Goal: Task Accomplishment & Management: Use online tool/utility

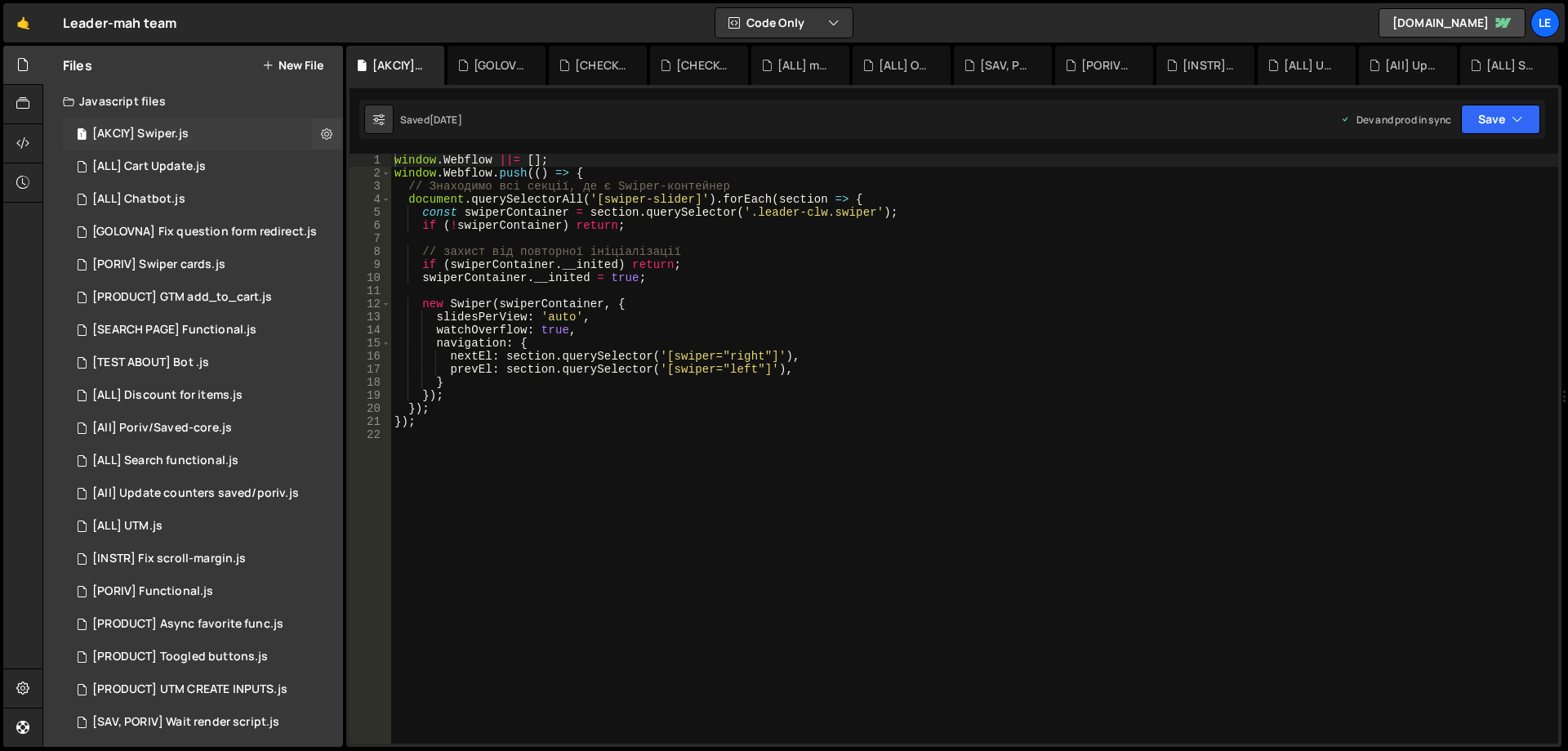
click at [215, 134] on div "1 [AKCIY] Swiper.js 0" at bounding box center [203, 134] width 281 height 33
click at [746, 418] on div "window . Webflow ||= [ ] ; window . Webflow . push (( ) => { // Знаходимо всі с…" at bounding box center [975, 461] width 1168 height 616
click at [324, 131] on icon at bounding box center [326, 134] width 11 height 16
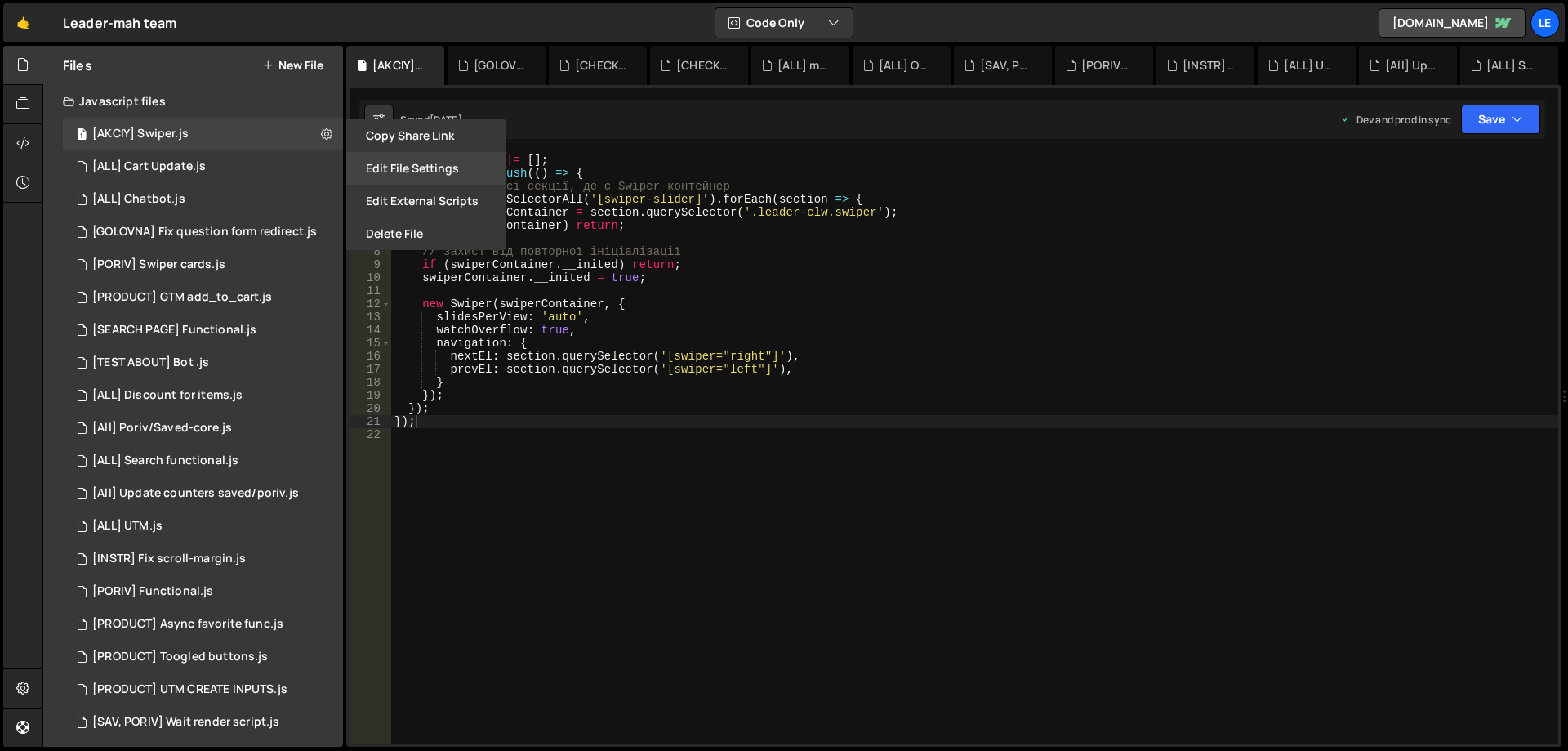
click at [405, 178] on button "Edit File Settings" at bounding box center [425, 168] width 160 height 33
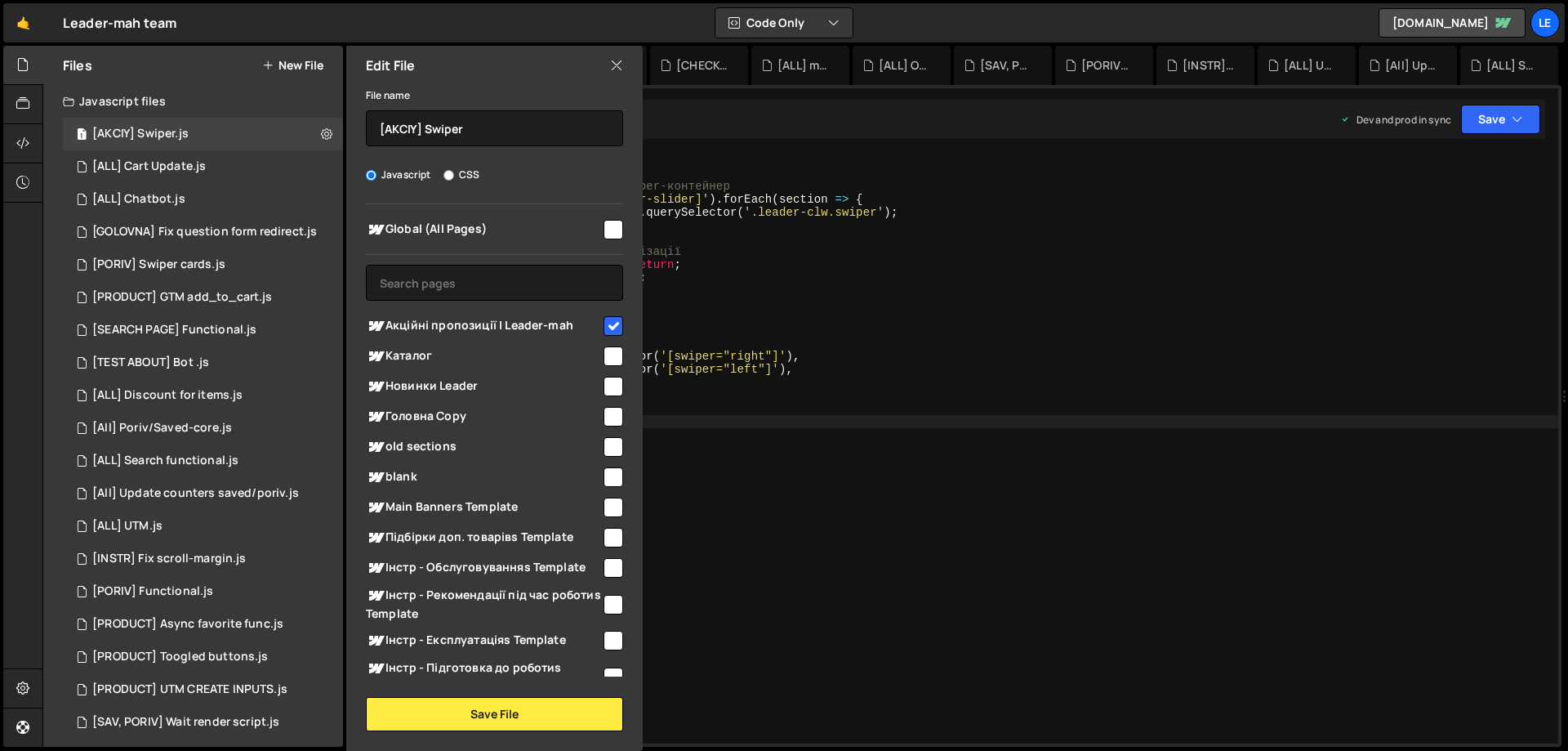
click at [825, 345] on div "window . Webflow ||= [ ] ; window . Webflow . push (( ) => { // Знаходимо всі с…" at bounding box center [975, 461] width 1168 height 616
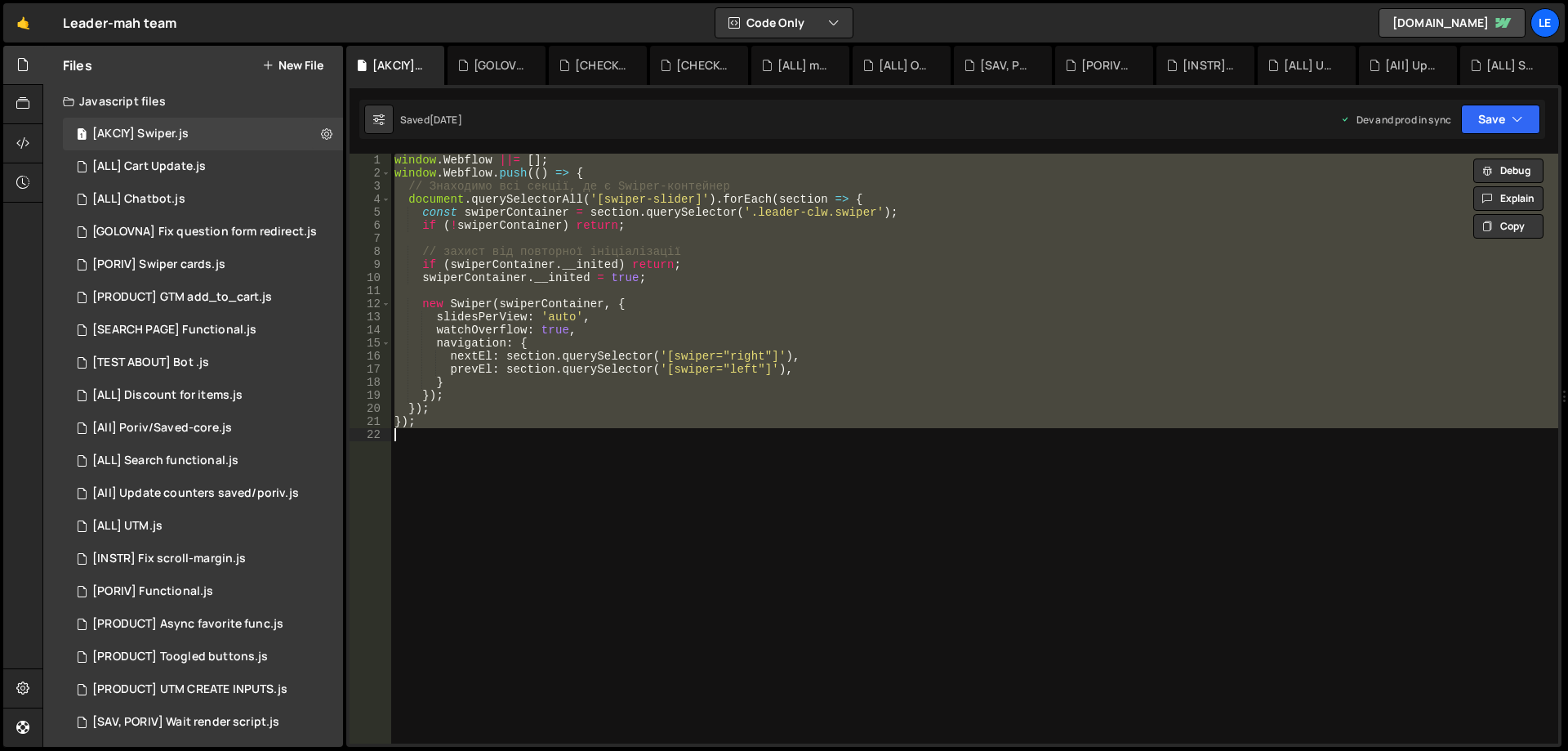
click at [928, 339] on div "window . Webflow ||= [ ] ; window . Webflow . push (( ) => { // Знаходимо всі с…" at bounding box center [975, 448] width 1168 height 590
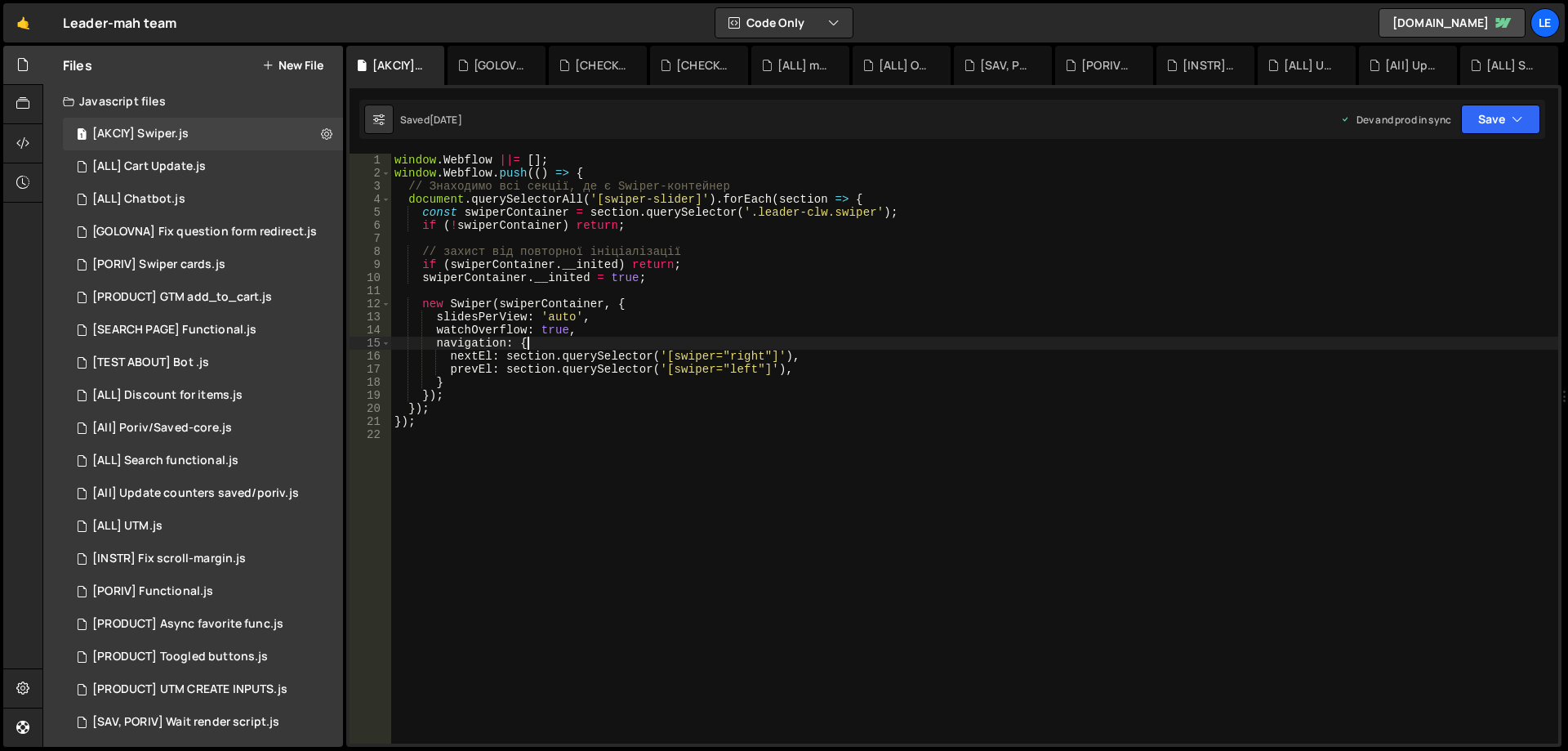
type textarea "});"
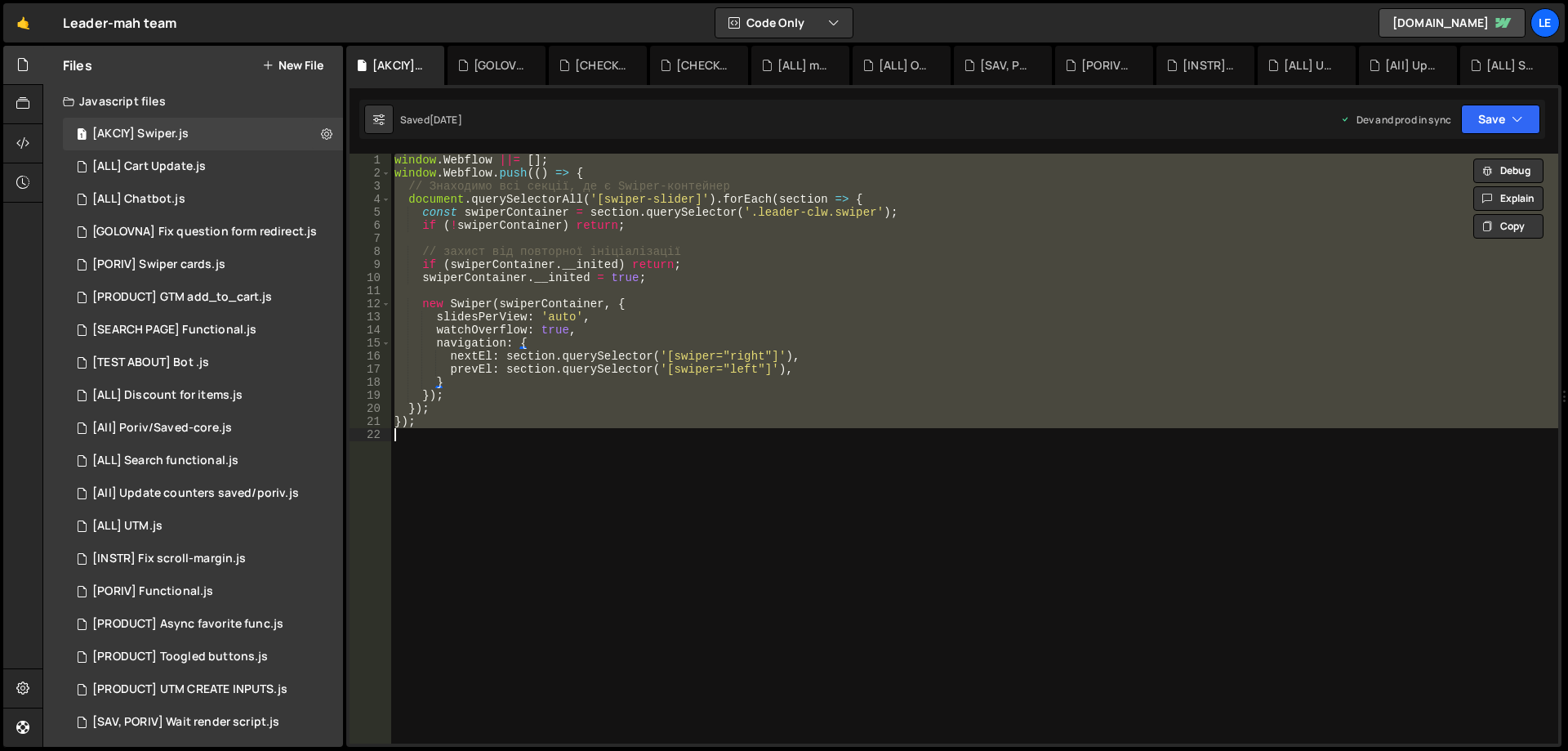
paste textarea
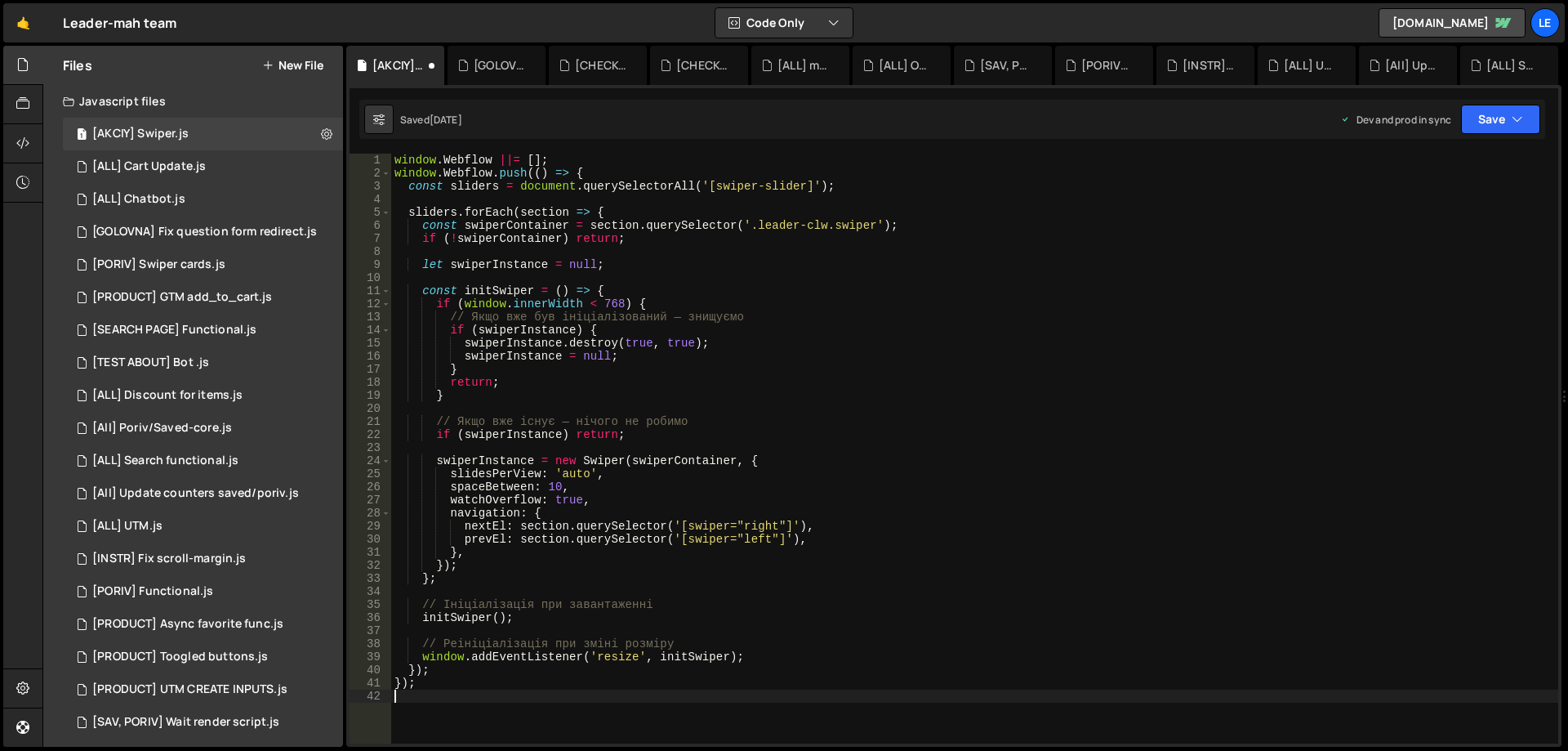
click at [887, 379] on div "window . Webflow ||= [ ] ; window . Webflow . push (( ) => { const sliders = do…" at bounding box center [975, 461] width 1168 height 616
click at [1485, 113] on button "Save" at bounding box center [1501, 119] width 79 height 29
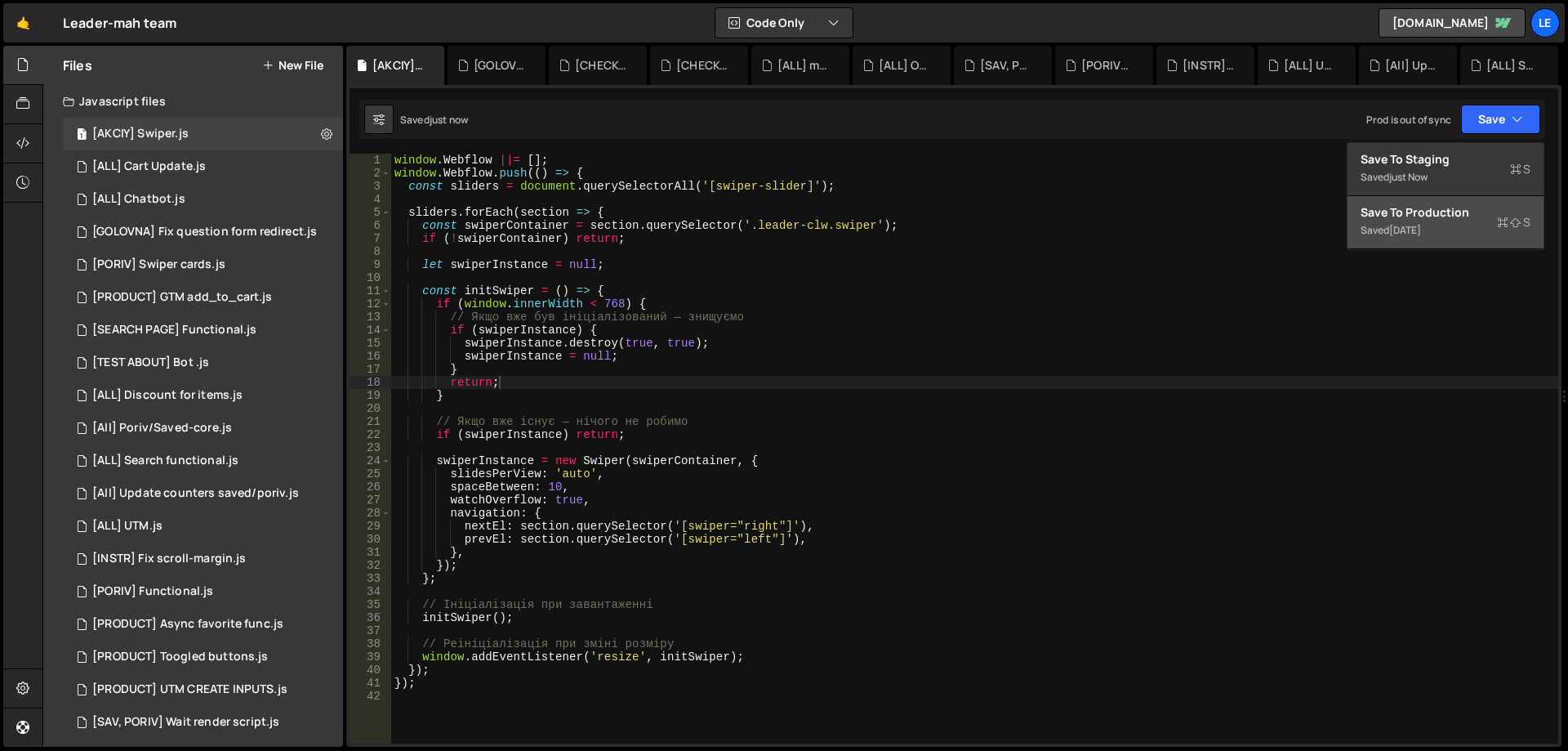
click at [1402, 217] on div "Save to Production S" at bounding box center [1446, 211] width 170 height 16
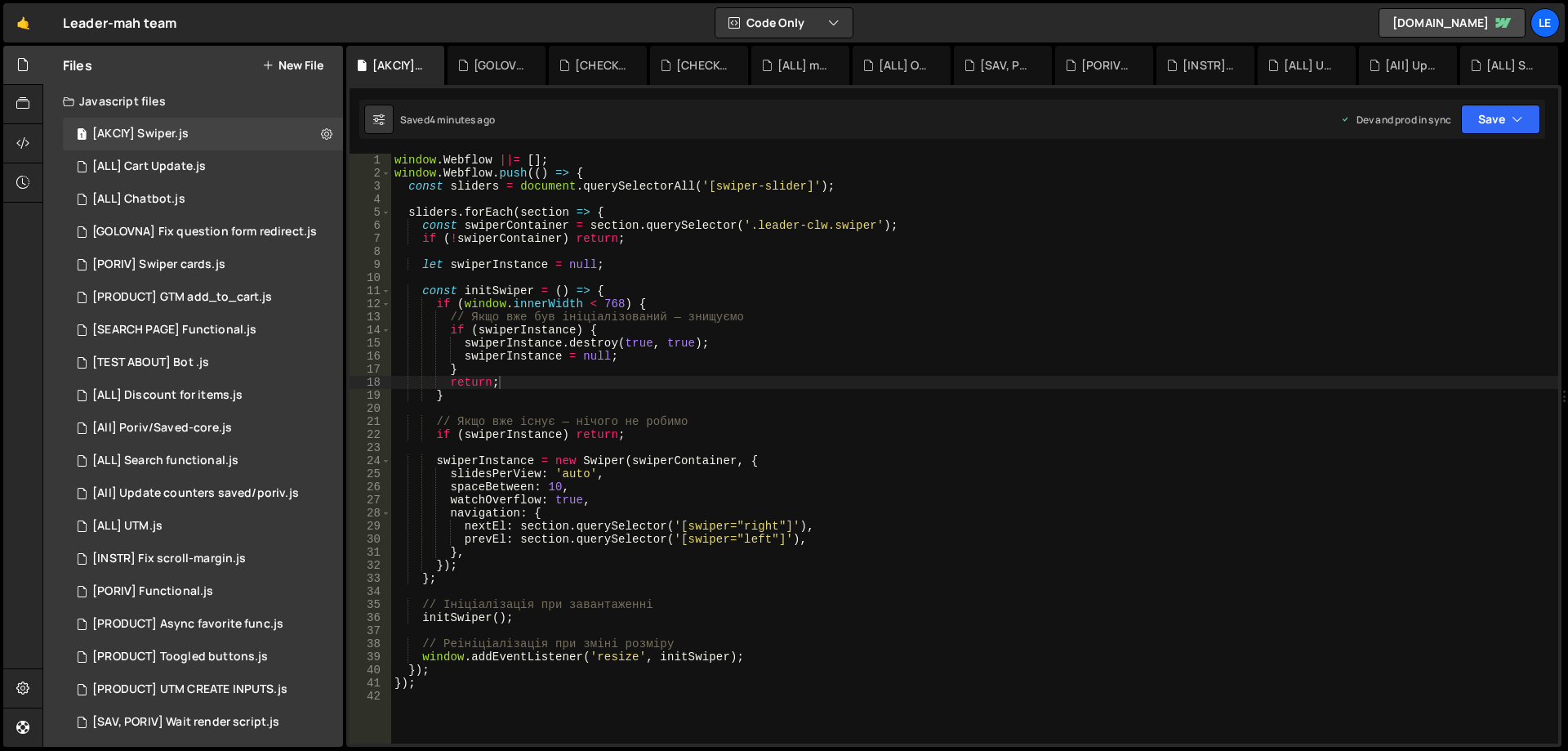
click at [881, 299] on div "window . Webflow ||= [ ] ; window . Webflow . push (( ) => { const sliders = do…" at bounding box center [975, 461] width 1168 height 616
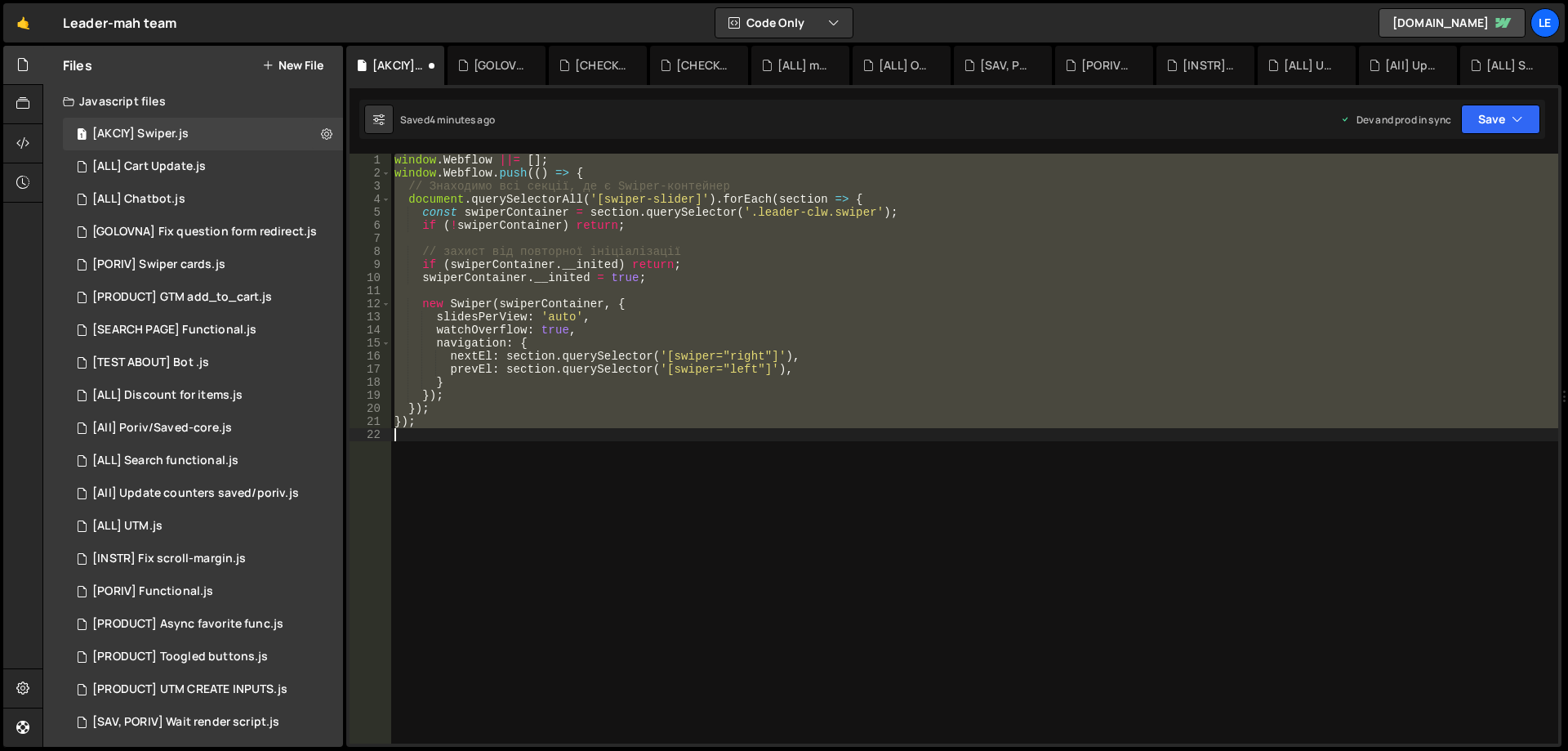
click at [881, 299] on div "window . Webflow ||= [ ] ; window . Webflow . push (( ) => { // Знаходимо всі с…" at bounding box center [975, 448] width 1168 height 590
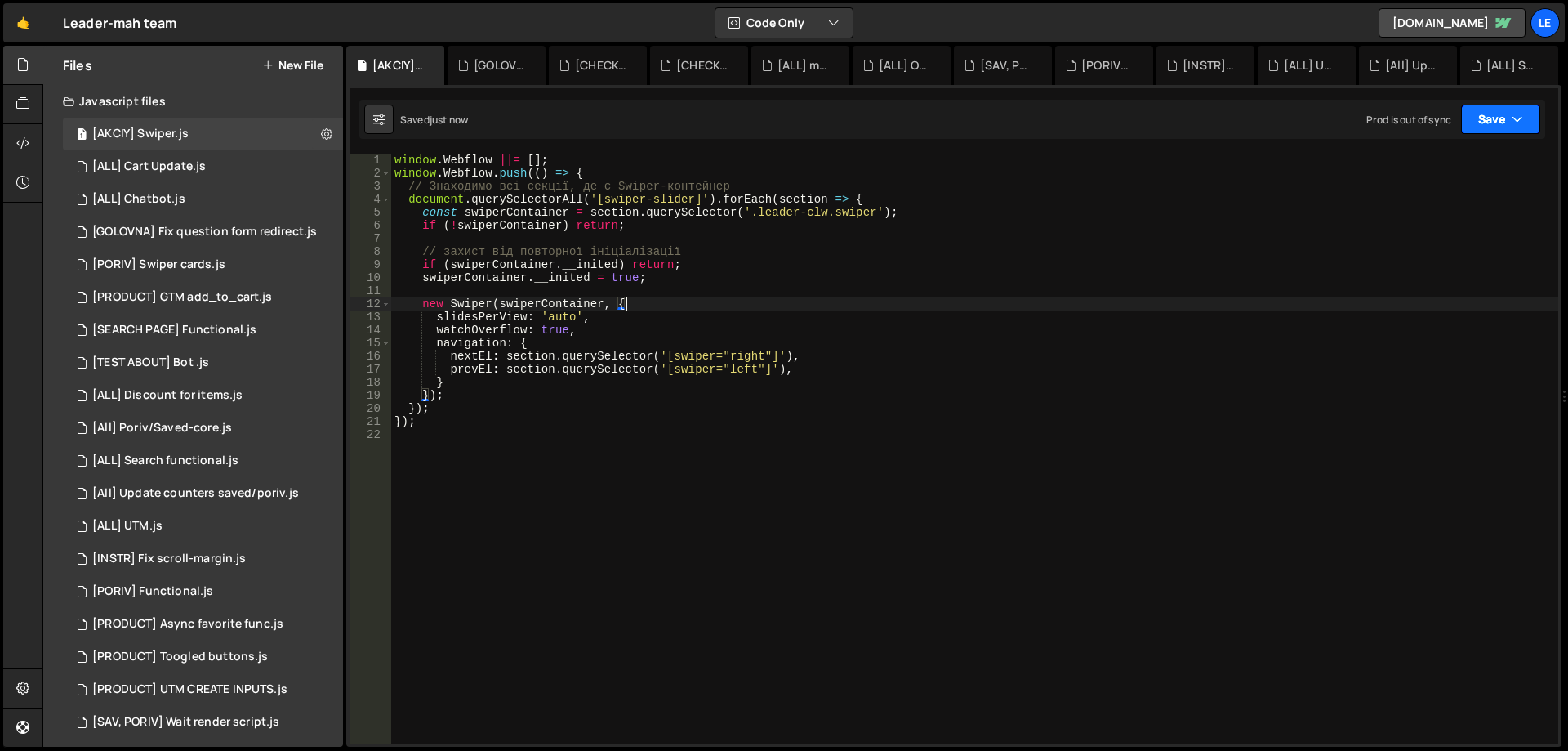
click at [1491, 122] on button "Save" at bounding box center [1501, 119] width 79 height 29
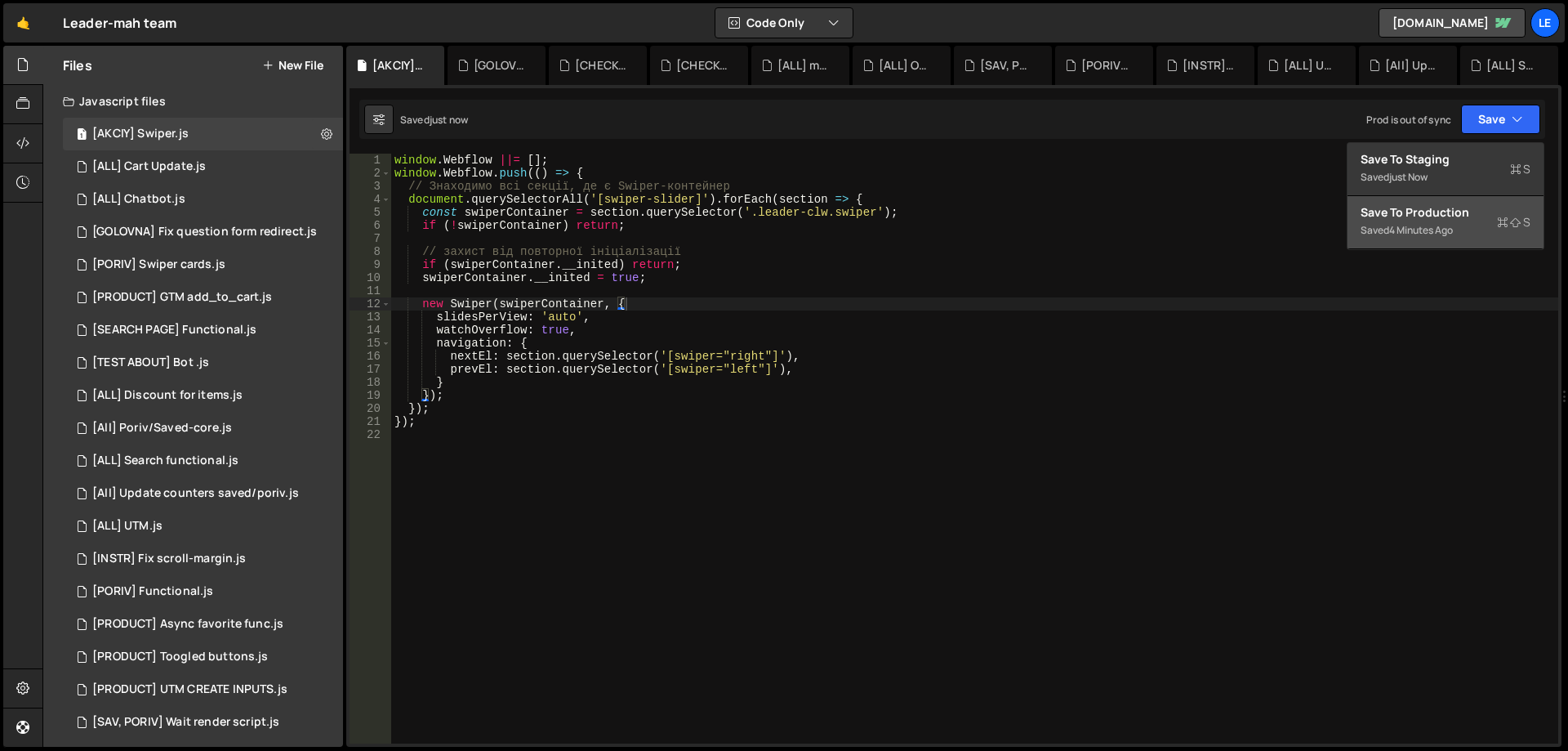
click at [1426, 209] on div "Save to Production S" at bounding box center [1446, 211] width 170 height 16
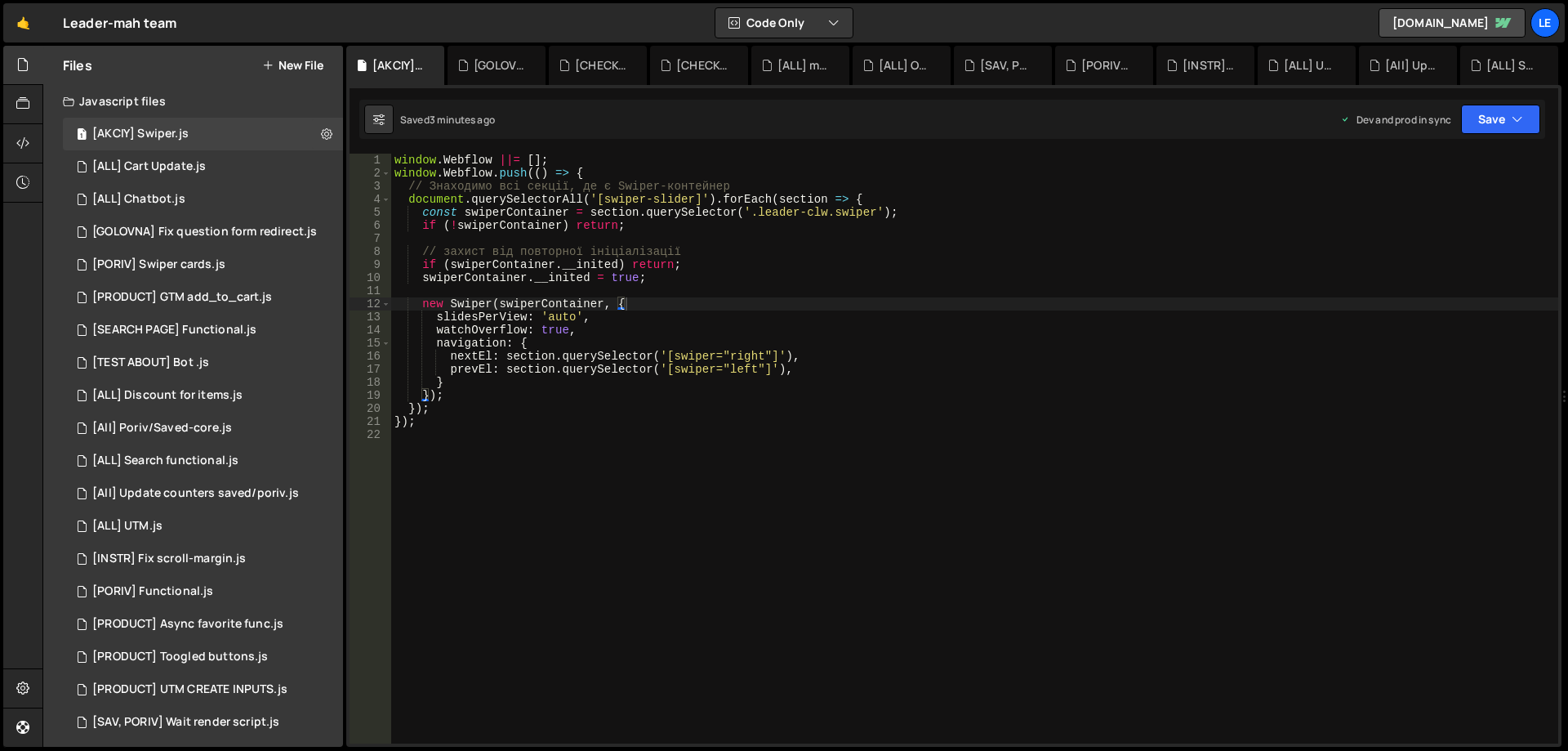
click at [513, 405] on div "window . Webflow ||= [ ] ; window . Webflow . push (( ) => { // Знаходимо всі с…" at bounding box center [975, 461] width 1168 height 616
click at [615, 397] on div "window . Webflow ||= [ ] ; window . Webflow . push (( ) => { // Знаходимо всі с…" at bounding box center [975, 461] width 1168 height 616
click at [606, 409] on div "window . Webflow ||= [ ] ; window . Webflow . push (( ) => { // Знаходимо всі с…" at bounding box center [975, 461] width 1168 height 616
type textarea "});"
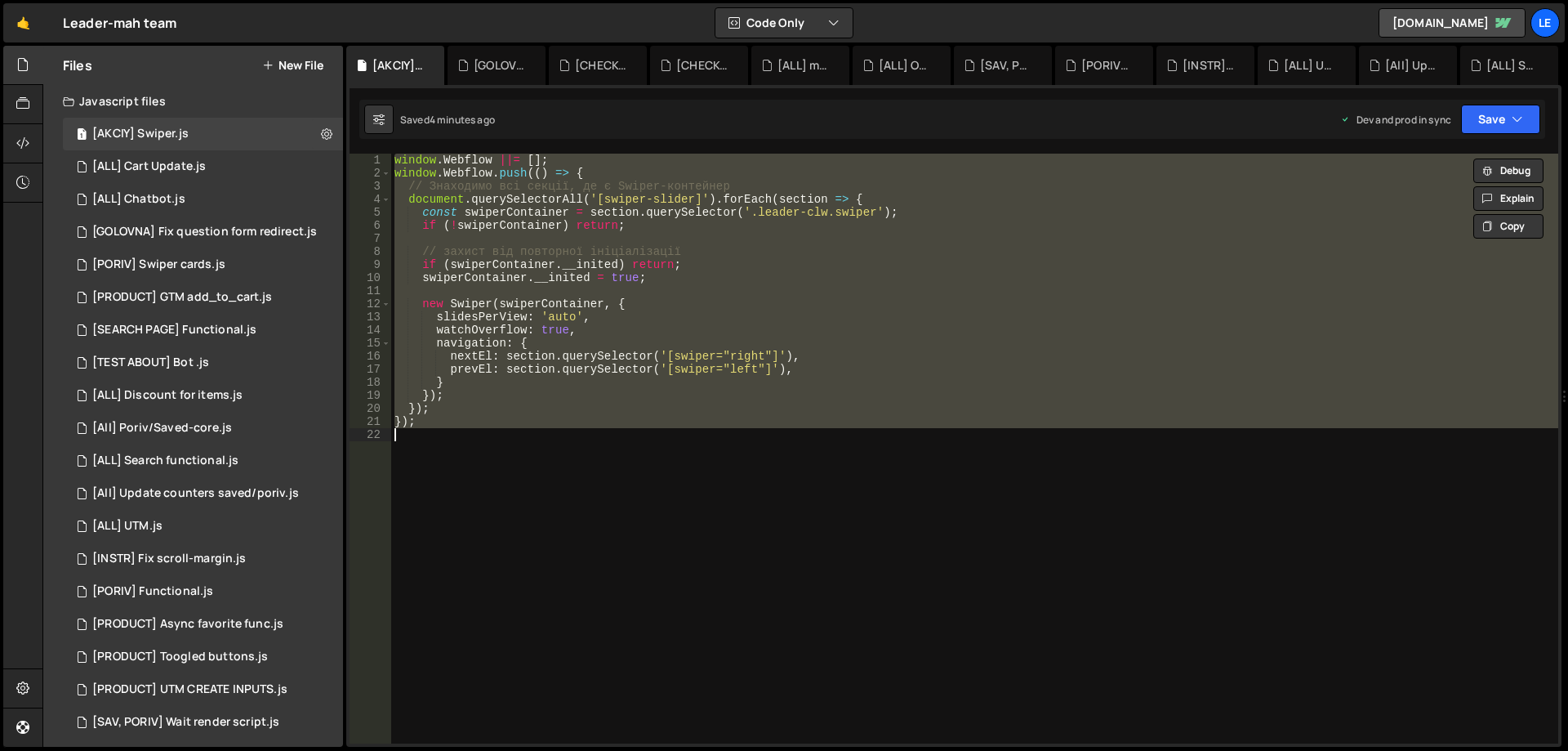
click at [284, 61] on button "New File" at bounding box center [293, 65] width 62 height 13
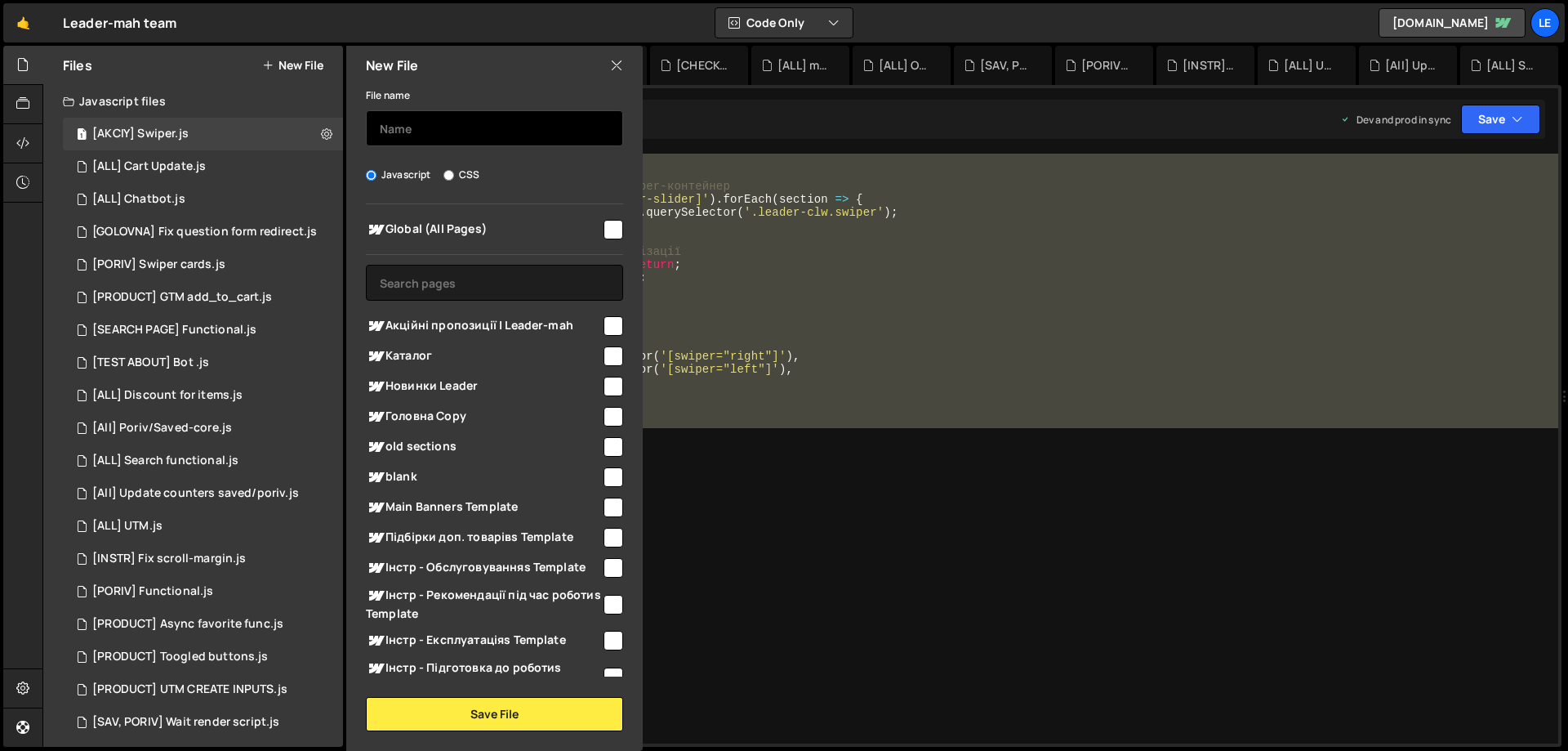
click at [441, 127] on input "text" at bounding box center [494, 128] width 257 height 36
type input "{"
type input "[AKCIY] Sort products"
click at [601, 324] on div at bounding box center [612, 325] width 22 height 22
click at [610, 325] on input "checkbox" at bounding box center [613, 325] width 20 height 20
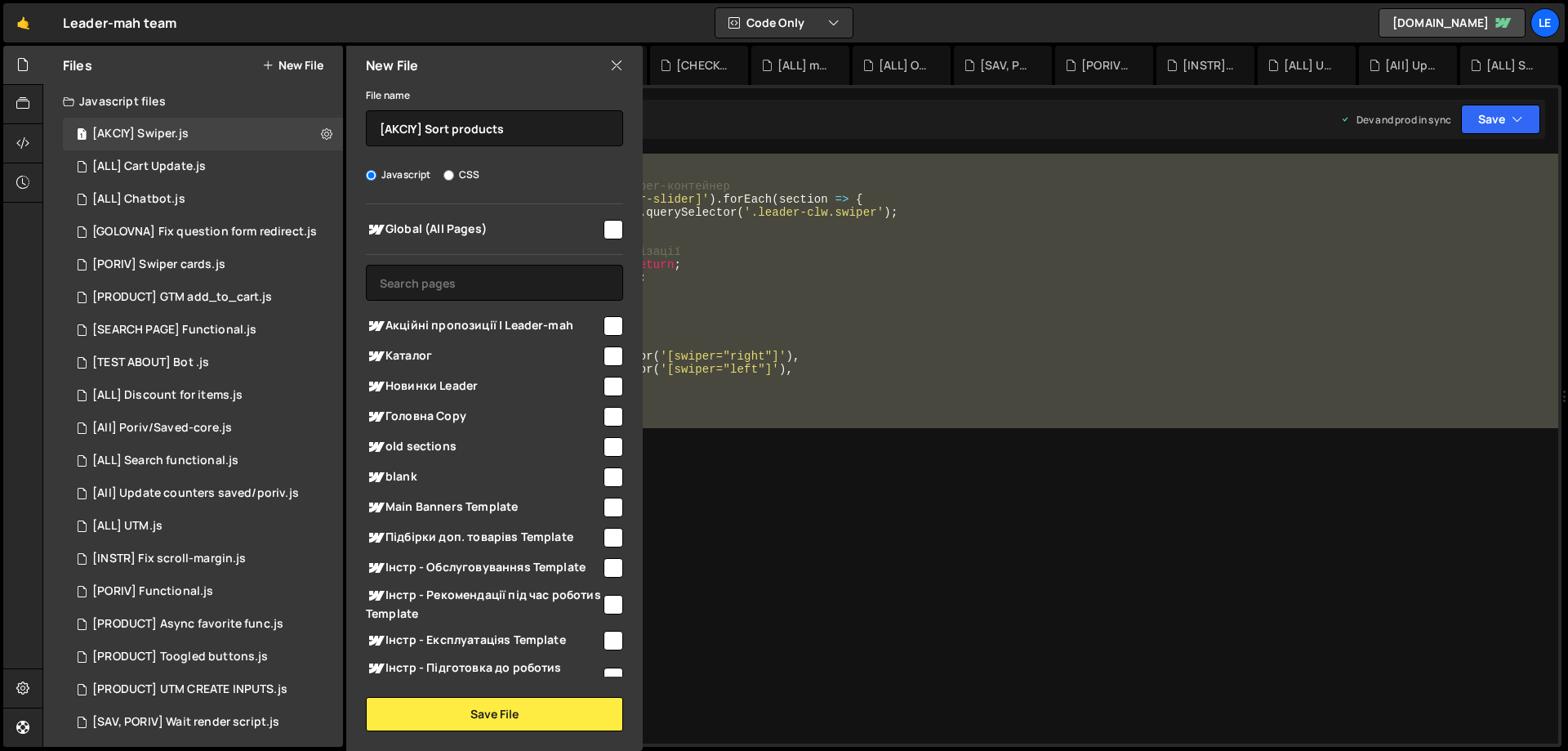
checkbox input "true"
drag, startPoint x: 508, startPoint y: 709, endPoint x: 505, endPoint y: 686, distance: 23.2
click at [508, 709] on button "Save File" at bounding box center [494, 714] width 257 height 35
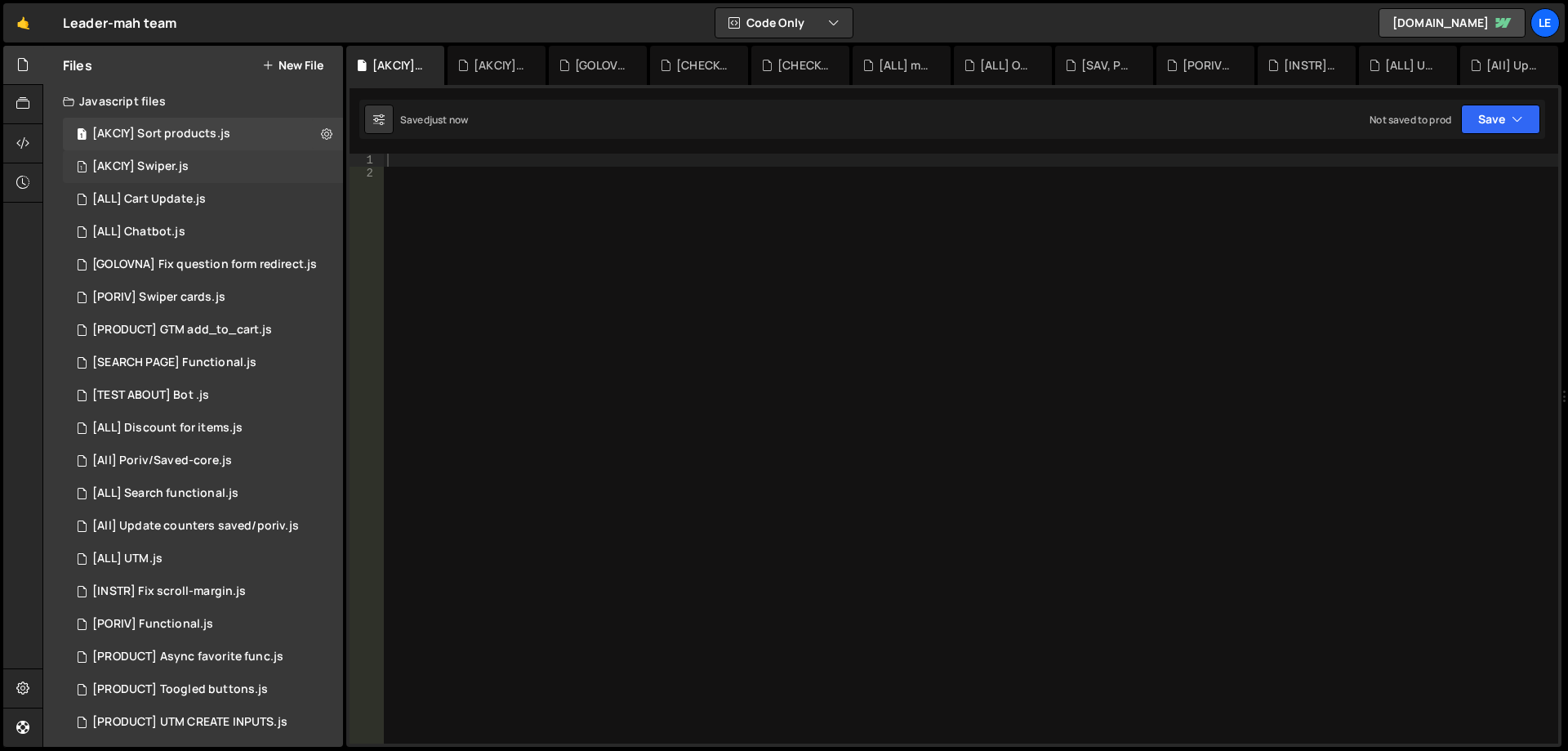
click at [154, 172] on div "[AKCIY] Swiper.js" at bounding box center [140, 166] width 96 height 15
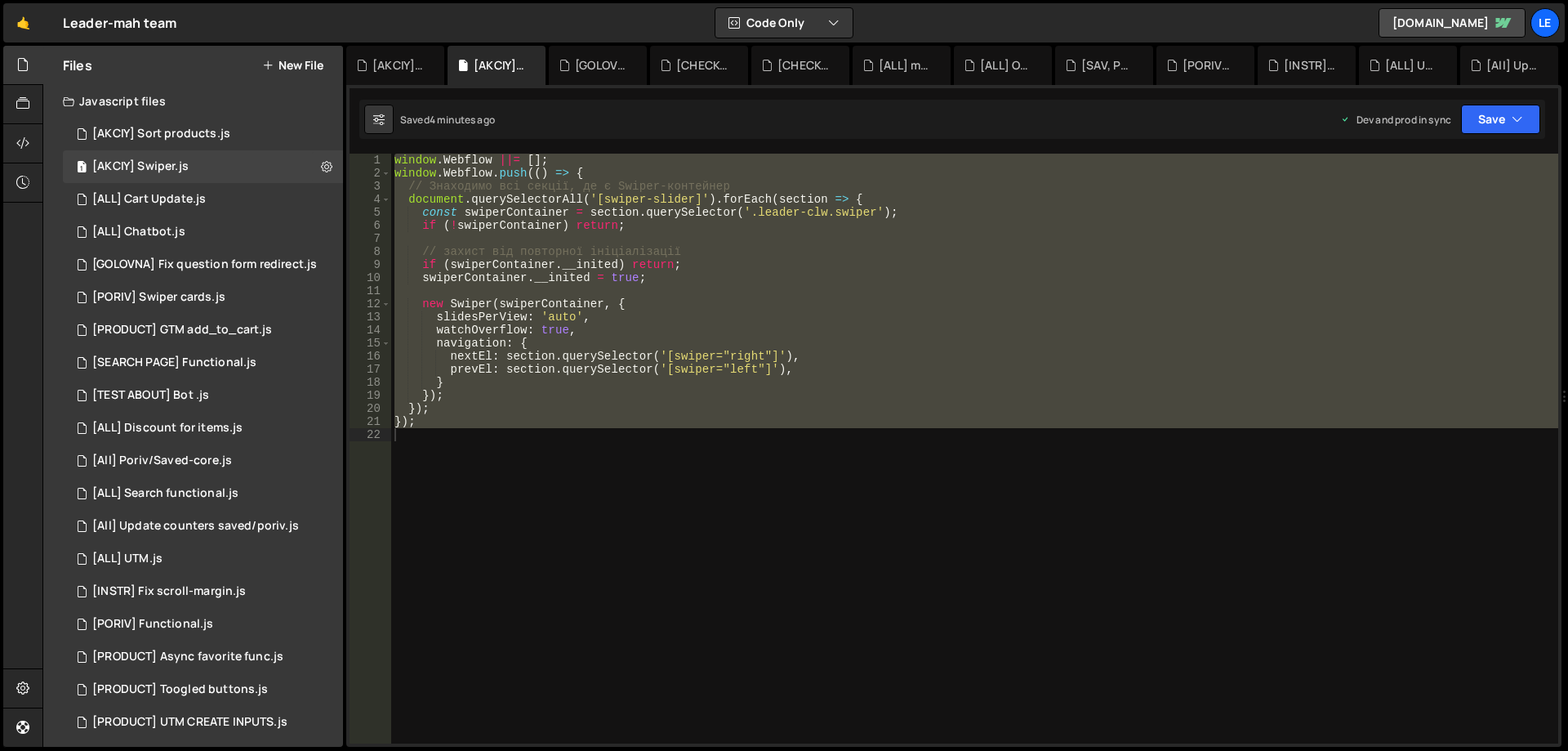
click at [614, 329] on div "window . Webflow ||= [ ] ; window . Webflow . push (( ) => { // Знаходимо всі с…" at bounding box center [975, 448] width 1168 height 590
type textarea "watchOverflow: true,"
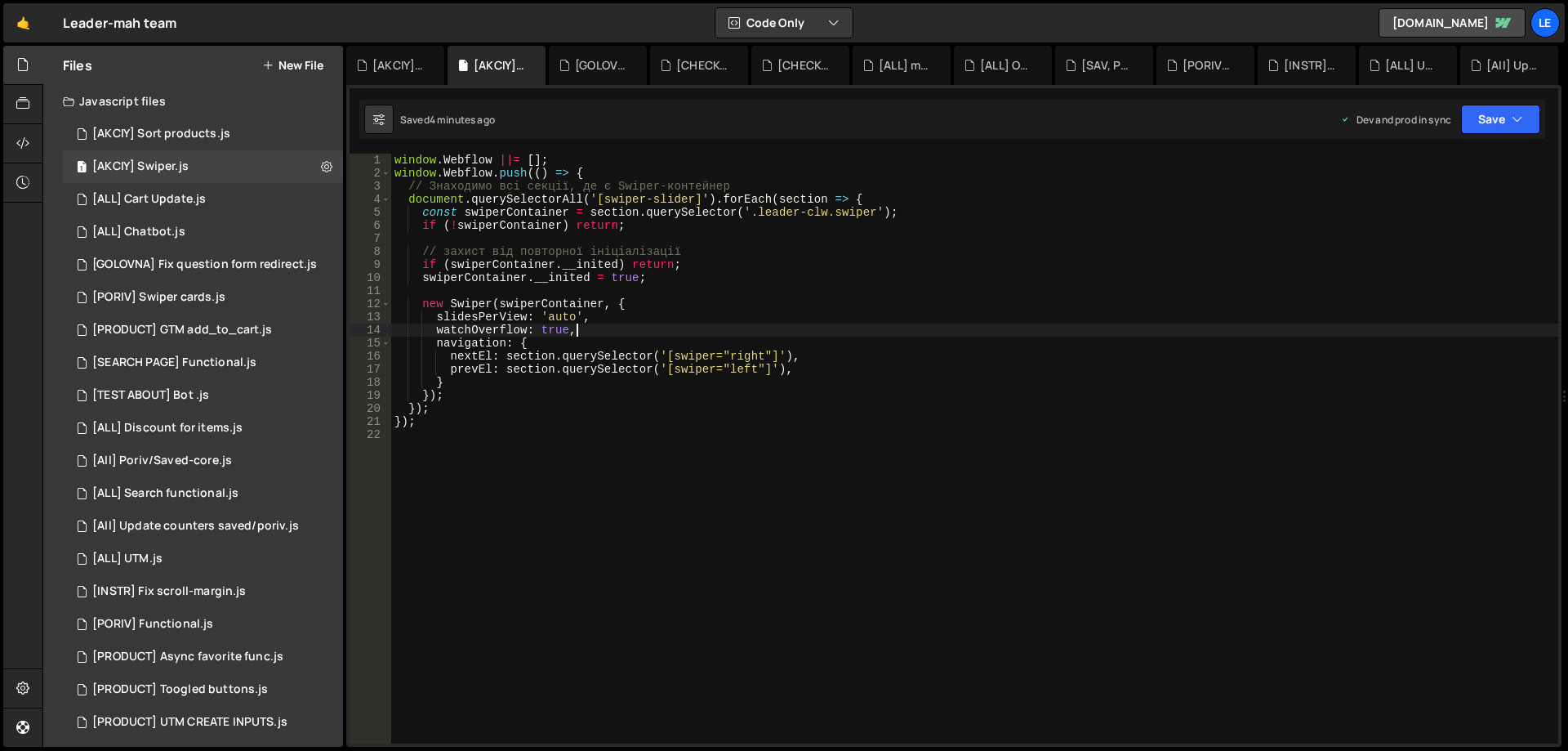
click at [533, 444] on div "window . Webflow ||= [ ] ; window . Webflow . push (( ) => { // Знаходимо всі с…" at bounding box center [975, 461] width 1168 height 616
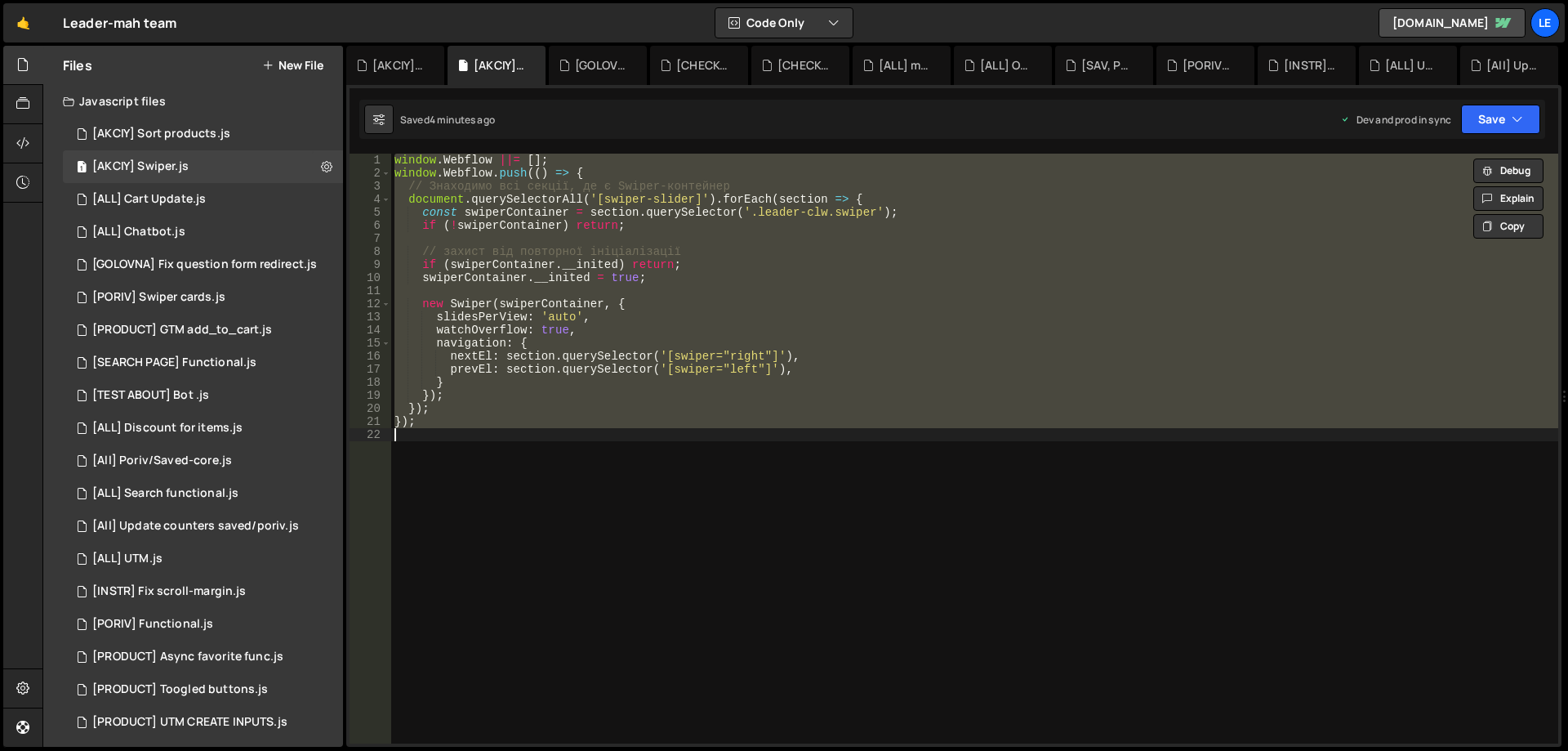
click at [594, 178] on div "window . Webflow ||= [ ] ; window . Webflow . push (( ) => { // Знаходимо всі с…" at bounding box center [975, 448] width 1168 height 590
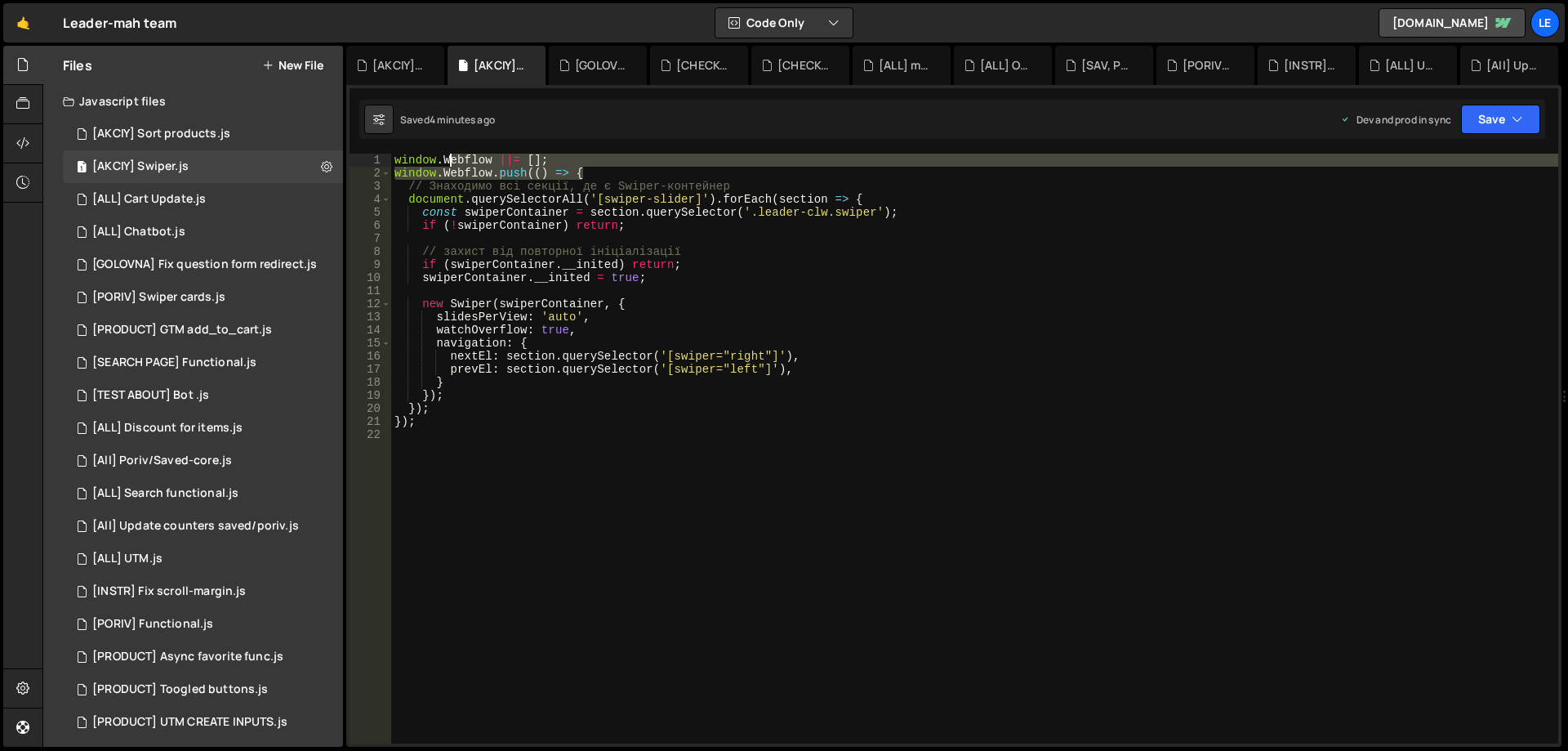
drag, startPoint x: 616, startPoint y: 173, endPoint x: 376, endPoint y: 158, distance: 240.5
click at [376, 158] on div "window.Webflow.push(() => { 1 2 3 4 5 6 7 8 9 10 11 12 13 14 15 16 17 18 19 20 …" at bounding box center [954, 448] width 1209 height 590
type textarea "window.Webflow ||= []; window.Webflow.push(() => {"
click at [253, 133] on div "1 [AKCIY] Sort products.js 0" at bounding box center [203, 134] width 281 height 33
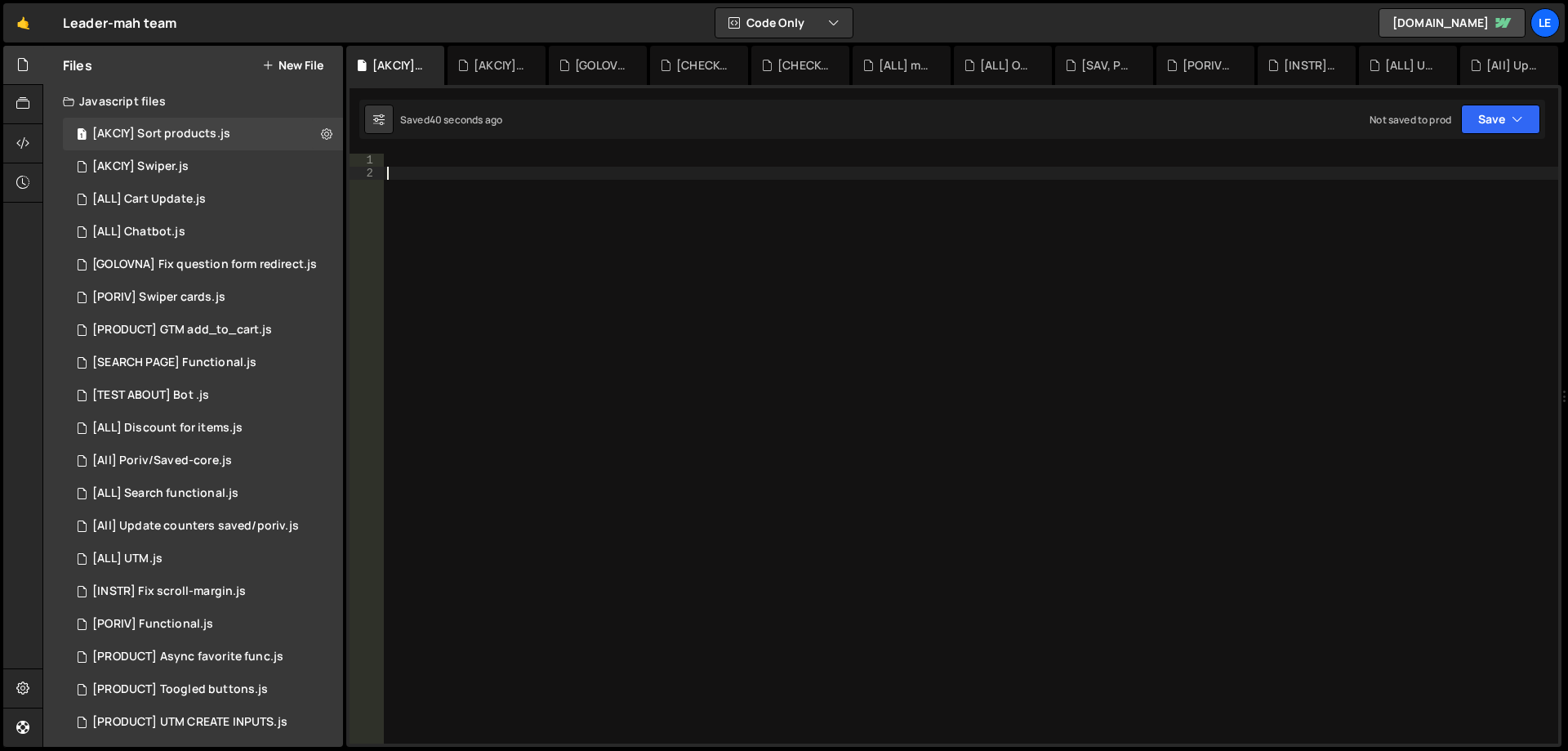
click at [704, 298] on div at bounding box center [971, 461] width 1174 height 616
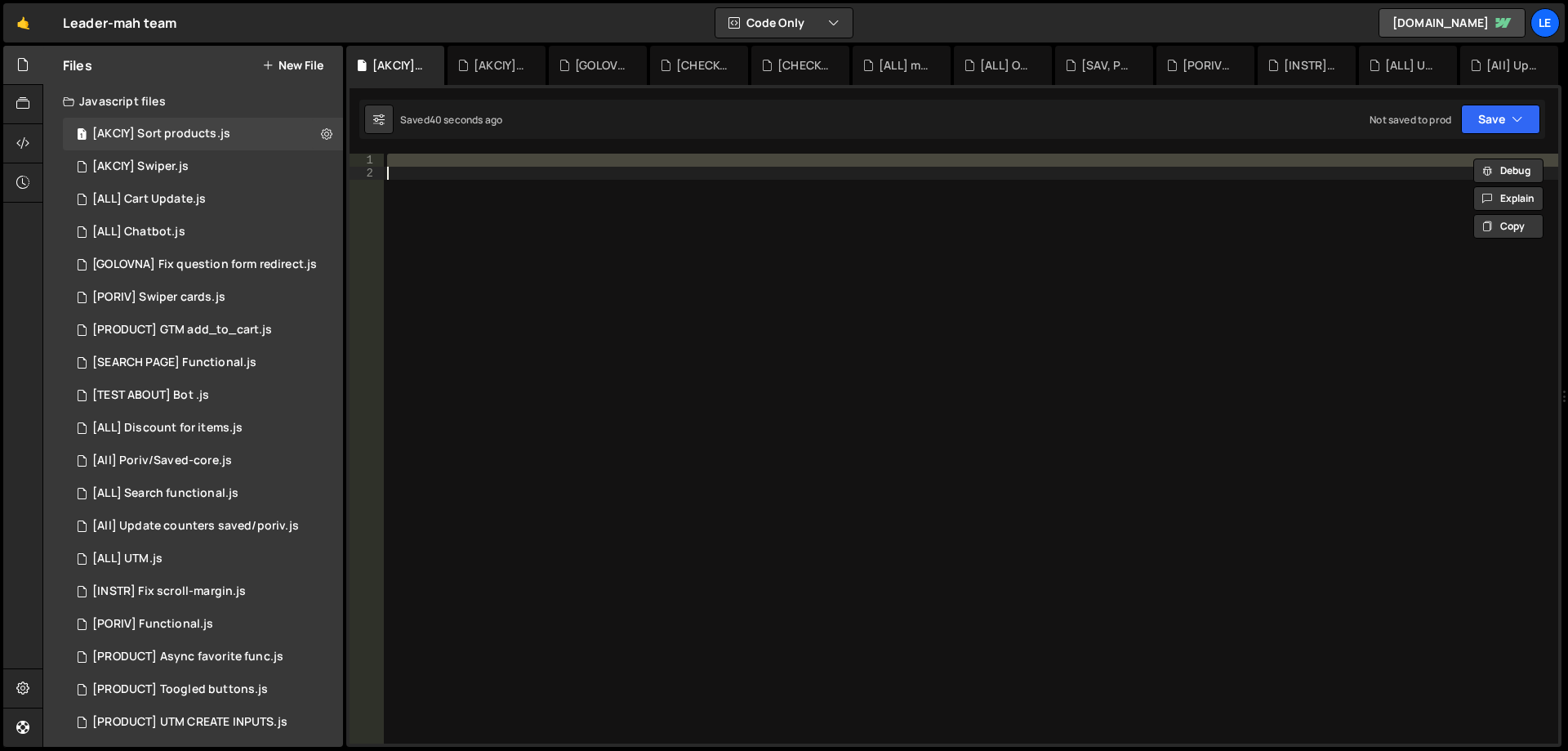
paste textarea "});"
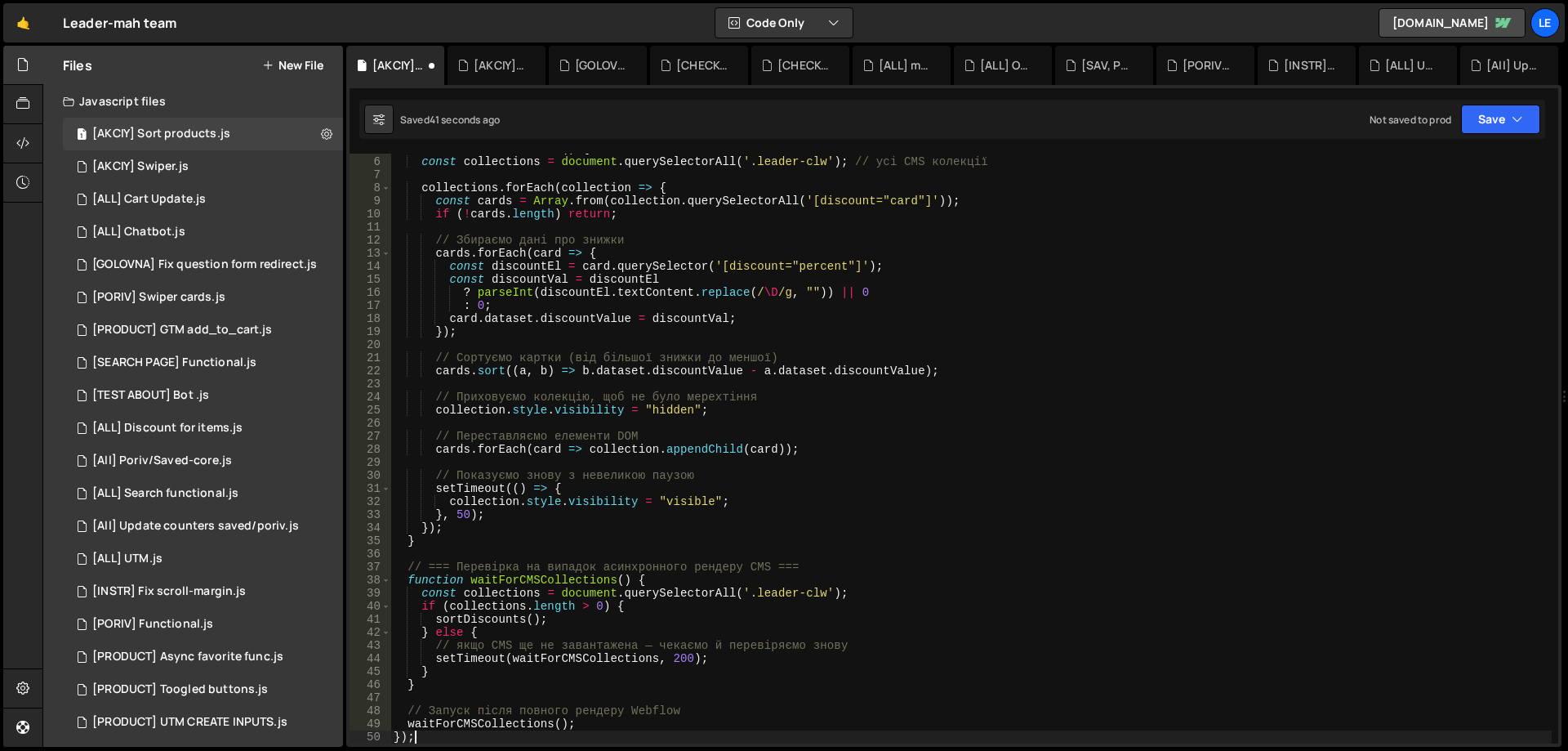
click at [802, 304] on div "function sortDiscounts ( ) { const collections = document . querySelectorAll ( …" at bounding box center [971, 450] width 1161 height 616
type textarea "0;"
click at [1475, 116] on button "Save" at bounding box center [1501, 119] width 79 height 29
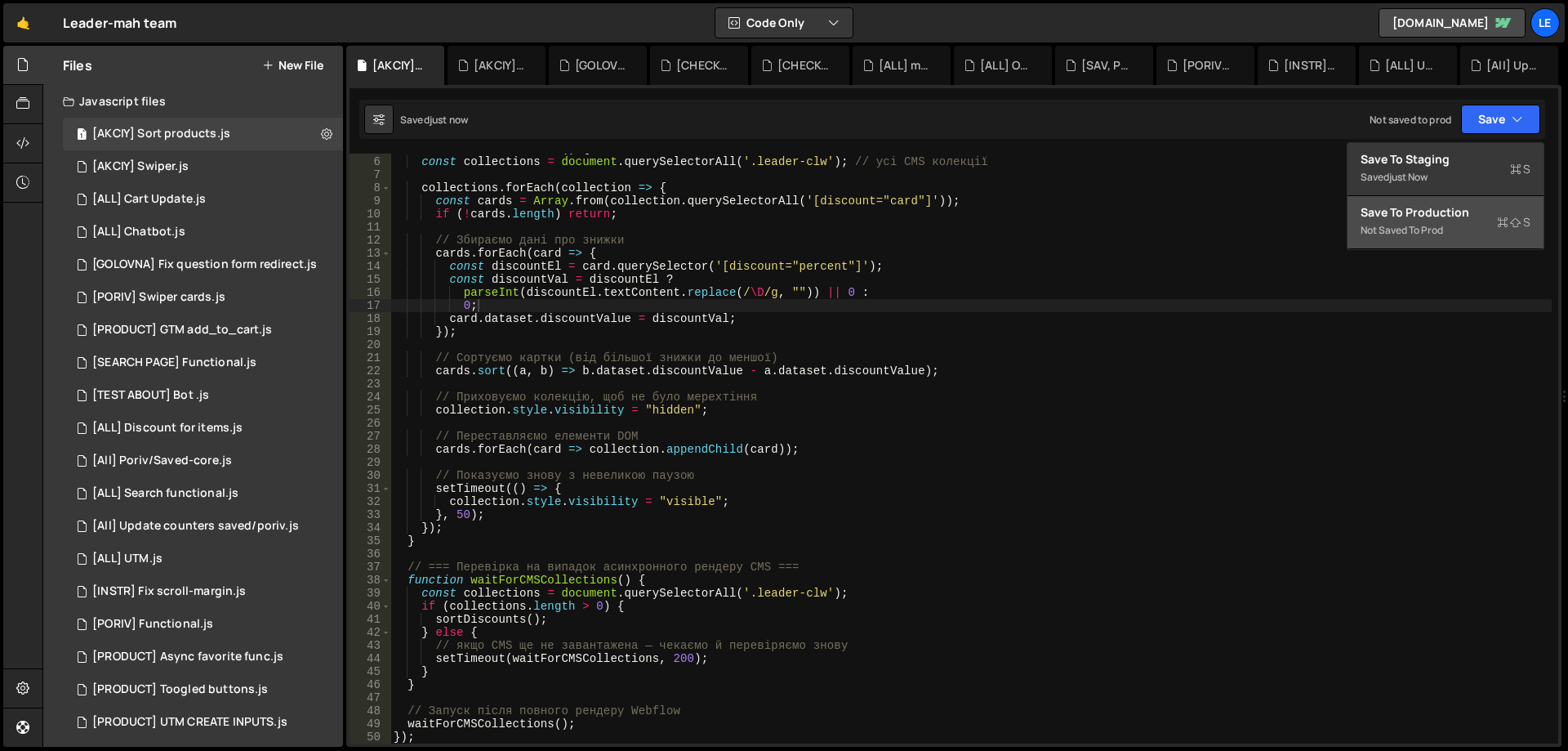
click at [1433, 219] on div "Save to Production S" at bounding box center [1446, 211] width 170 height 16
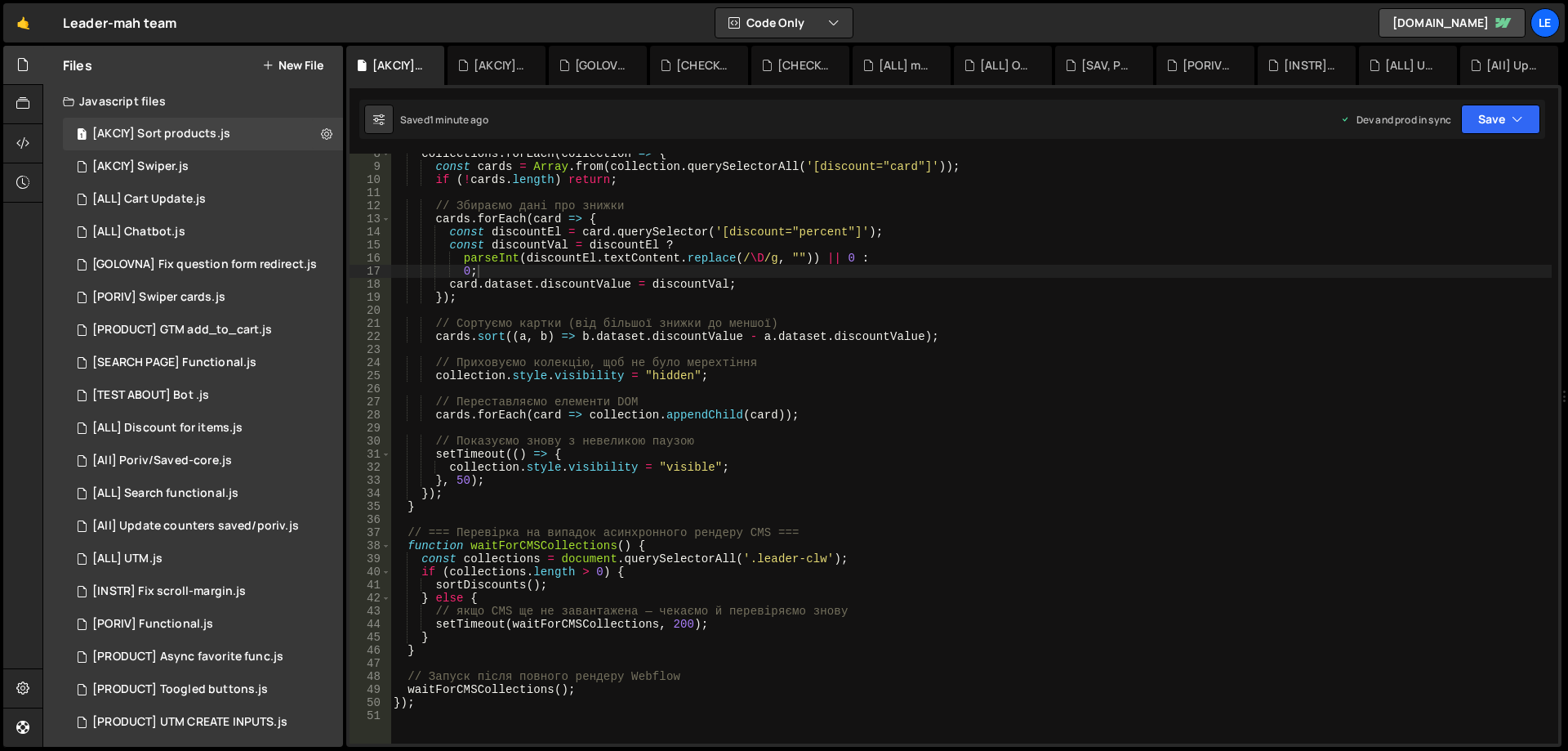
scroll to position [0, 0]
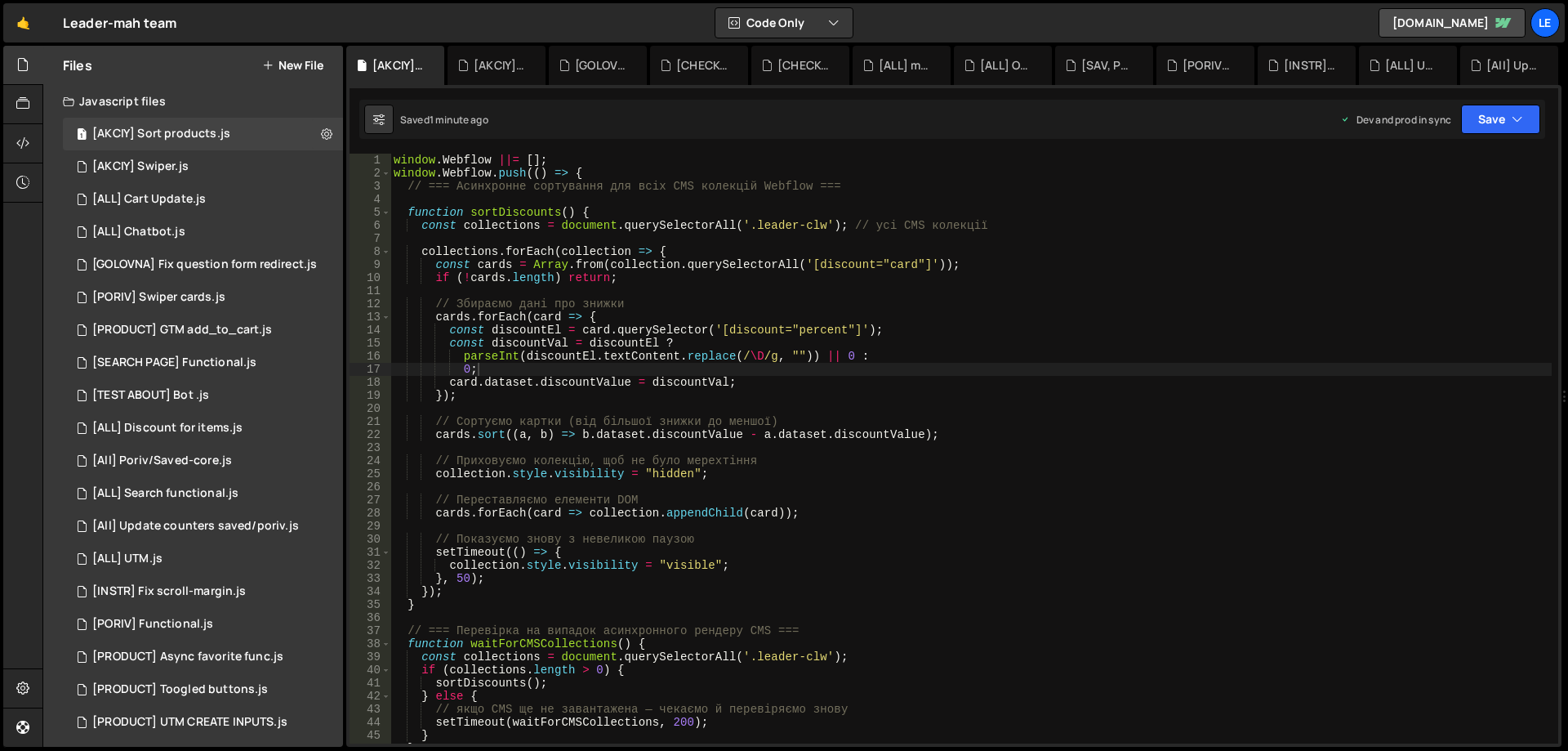
click at [1040, 238] on div "window . Webflow ||= [ ] ; window . Webflow . push (( ) => { // === Асинхронне …" at bounding box center [971, 461] width 1161 height 616
click at [1508, 132] on button "Save" at bounding box center [1501, 119] width 79 height 29
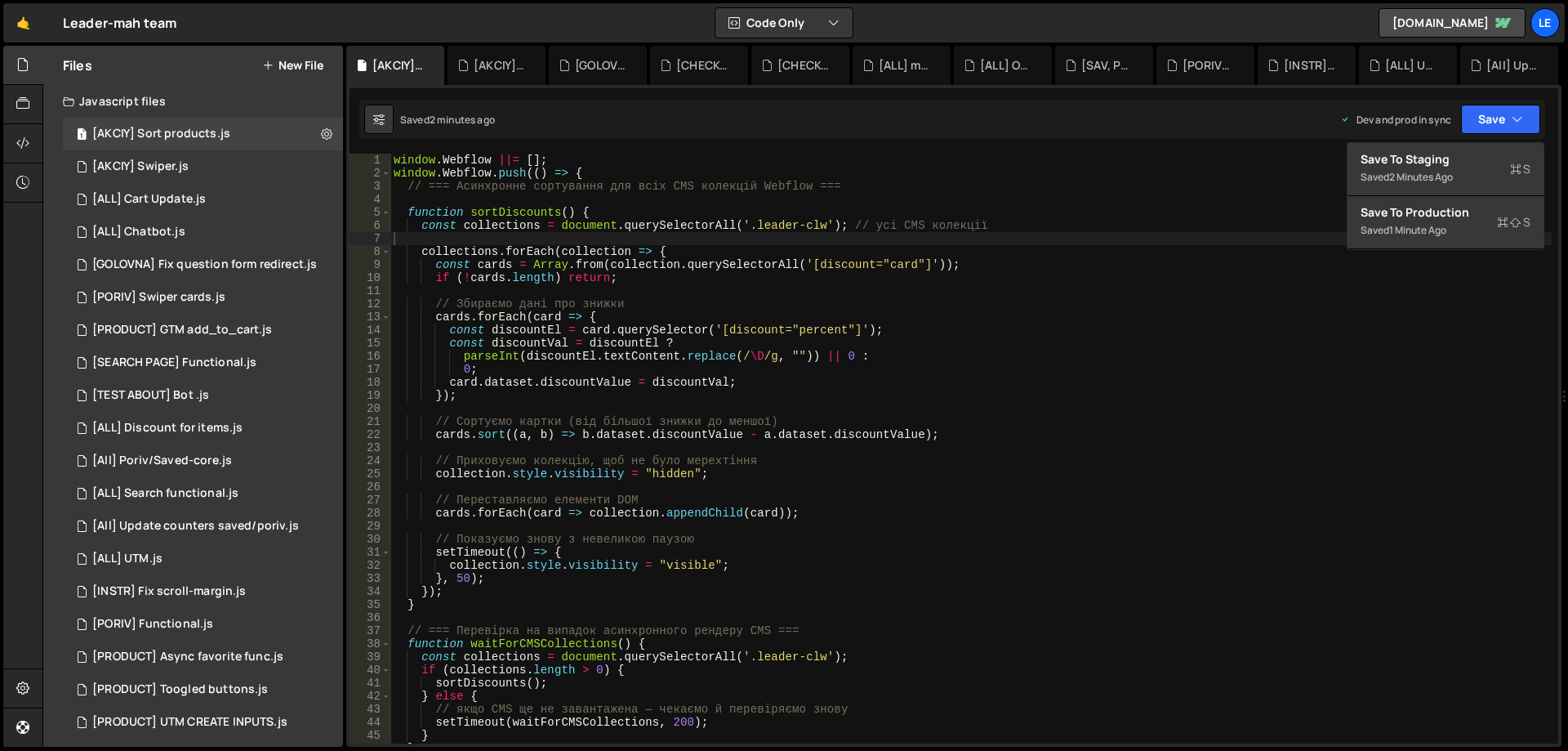
type textarea "function sortDiscounts() {"
click at [1244, 210] on div "window . Webflow ||= [ ] ; window . Webflow . push (( ) => { // === Асинхронне …" at bounding box center [971, 461] width 1161 height 616
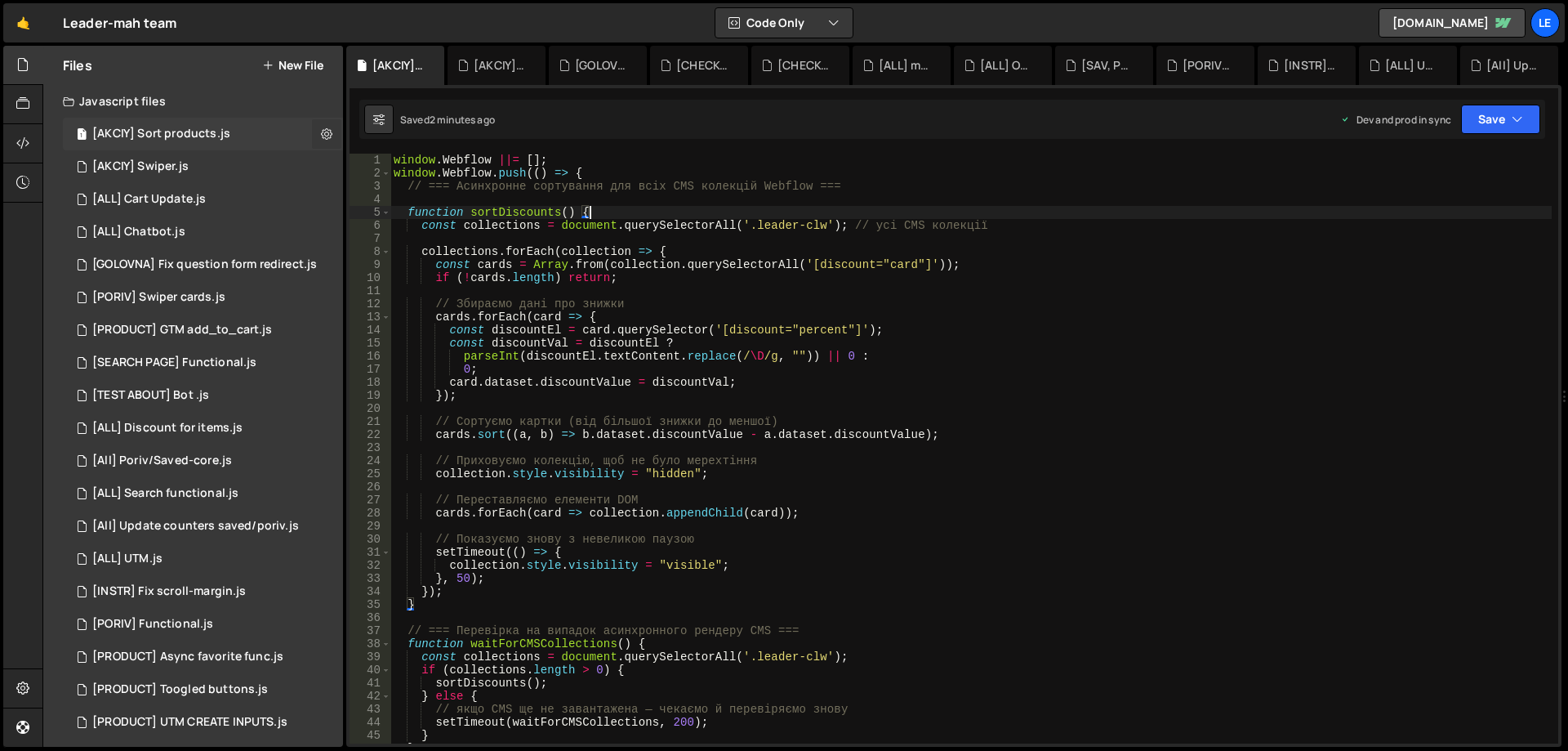
click at [324, 137] on icon at bounding box center [326, 134] width 11 height 16
type input "[AKCIY] Sort products"
radio input "true"
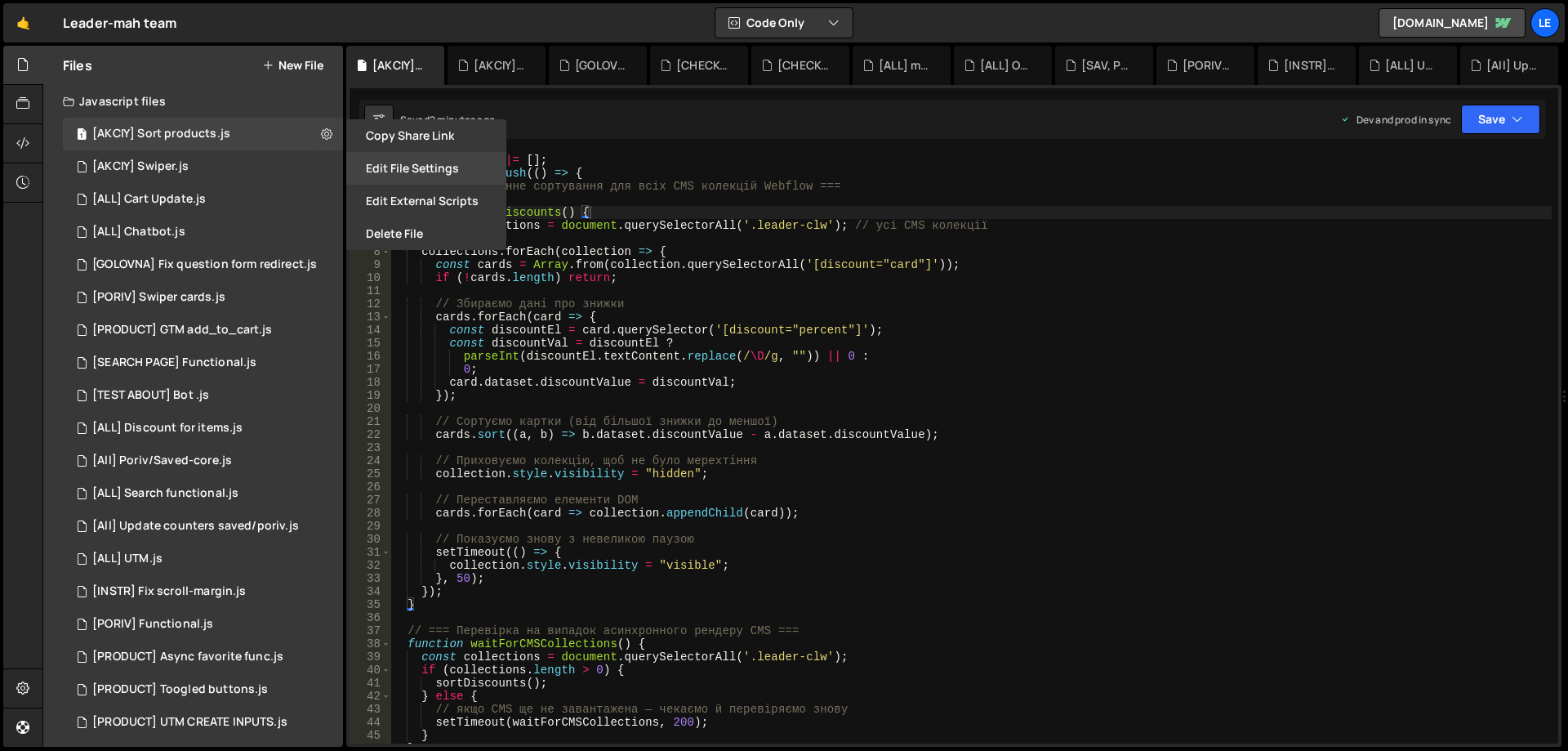
click at [452, 171] on button "Edit File Settings" at bounding box center [425, 168] width 160 height 33
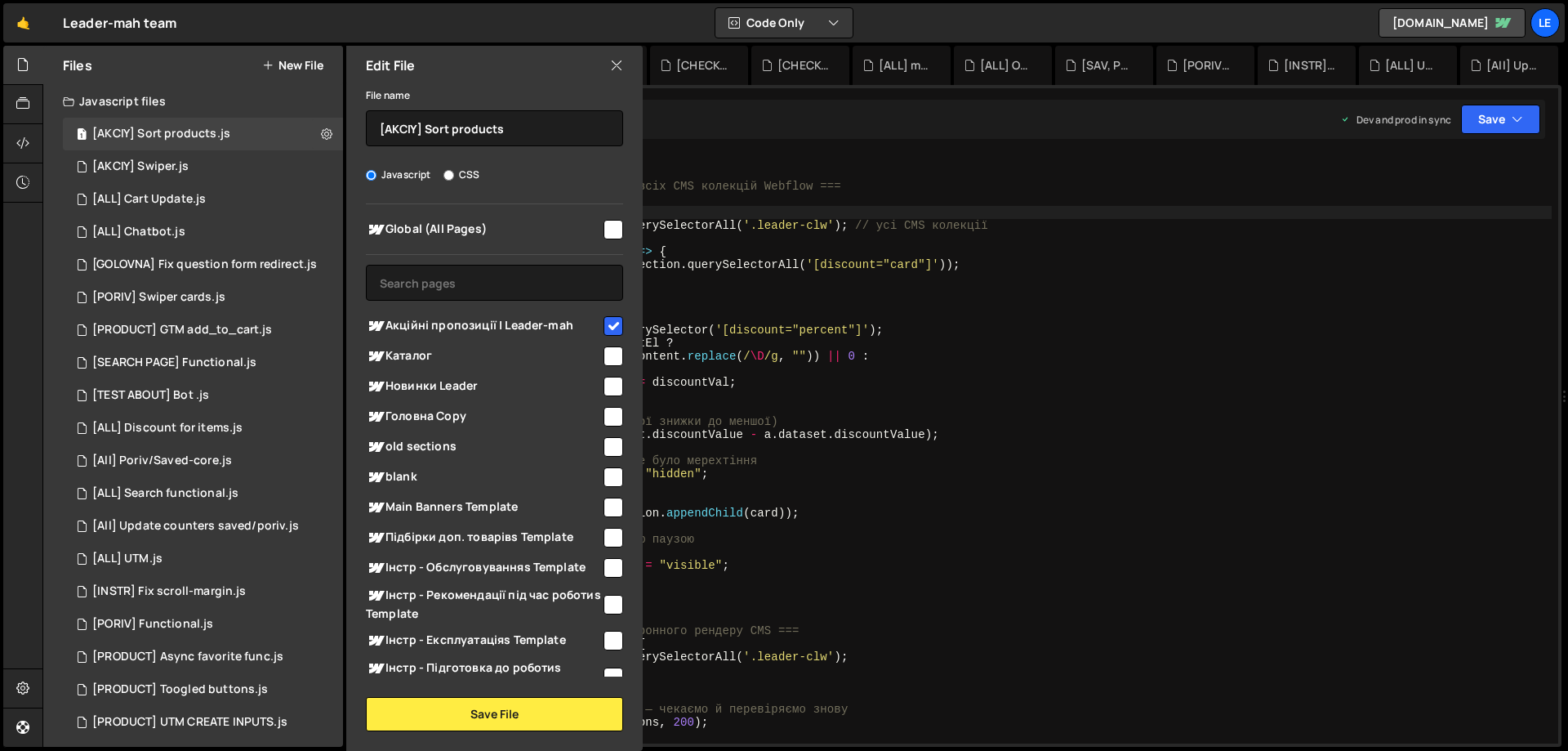
click at [612, 339] on div "Акційні пропозиції | Leader-mah" at bounding box center [494, 325] width 257 height 30
click at [611, 325] on input "checkbox" at bounding box center [613, 325] width 20 height 20
checkbox input "false"
drag, startPoint x: 572, startPoint y: 724, endPoint x: 579, endPoint y: 716, distance: 10.6
click at [572, 725] on button "Save File" at bounding box center [494, 714] width 257 height 35
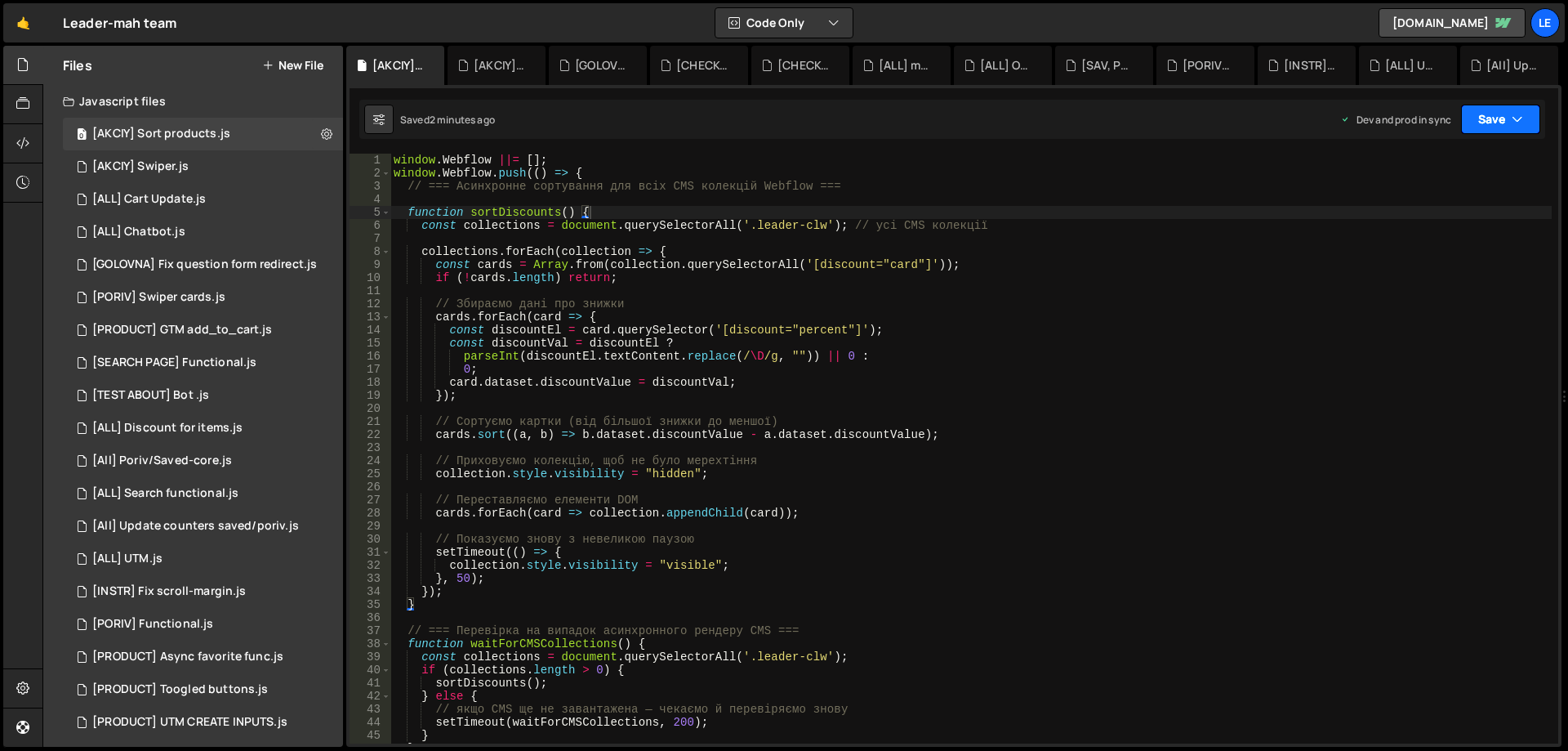
click at [1483, 123] on button "Save" at bounding box center [1501, 119] width 79 height 29
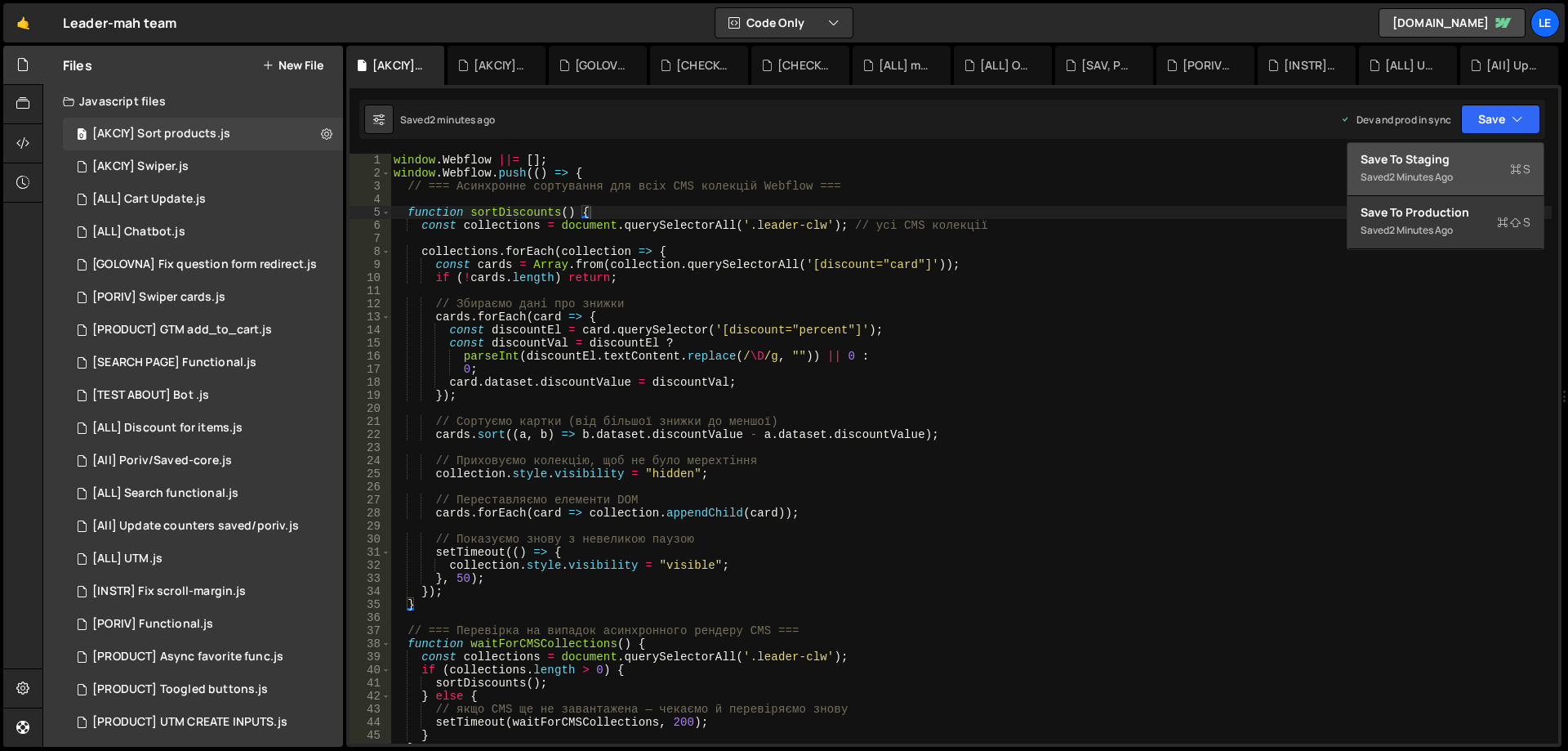
click at [1428, 178] on div "2 minutes ago" at bounding box center [1421, 177] width 64 height 14
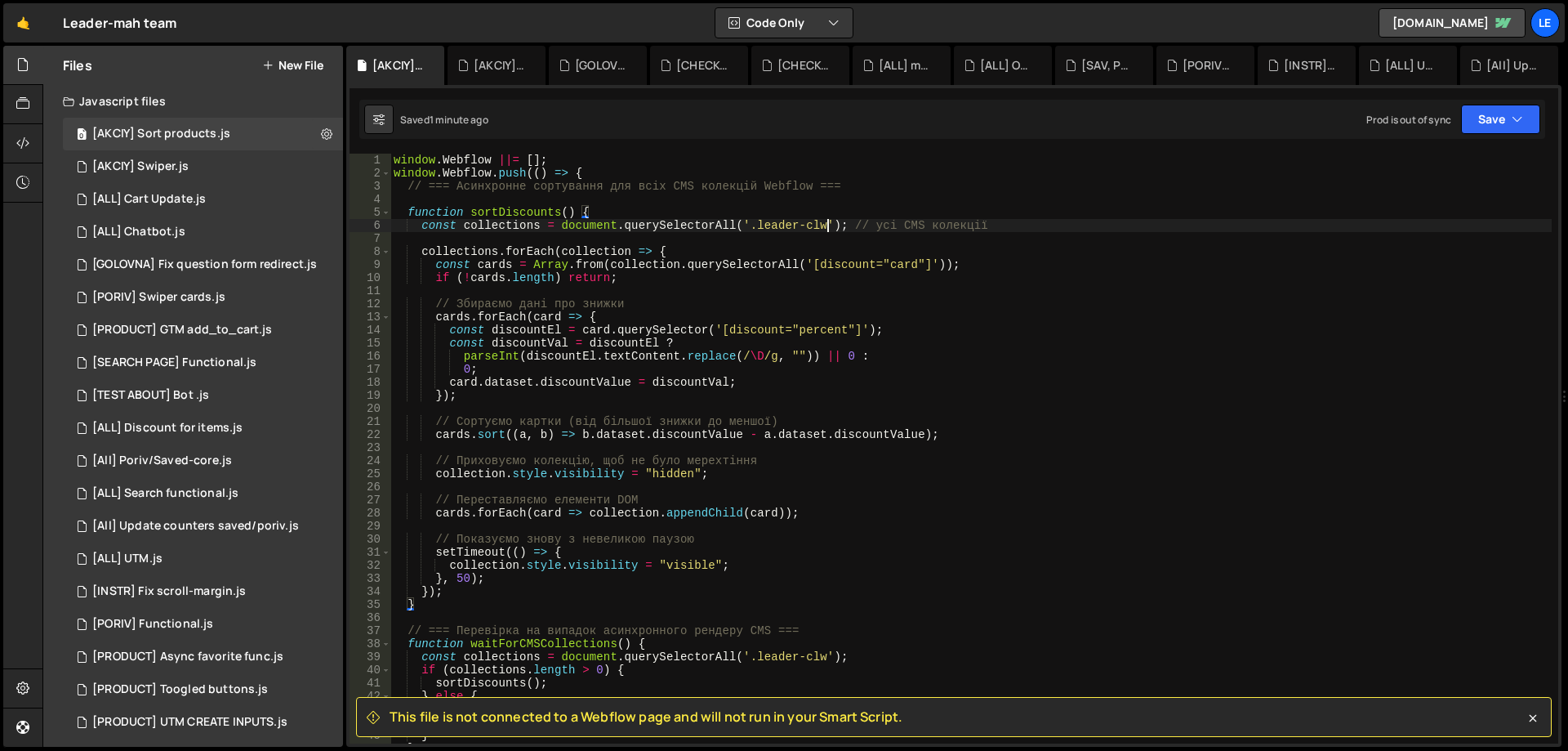
click at [827, 224] on div "window . Webflow ||= [ ] ; window . Webflow . push (( ) => { // === Асинхронне …" at bounding box center [971, 461] width 1161 height 616
type textarea "const collections = document.querySelectorAll('.leader-cl'); // усі CMS колекції"
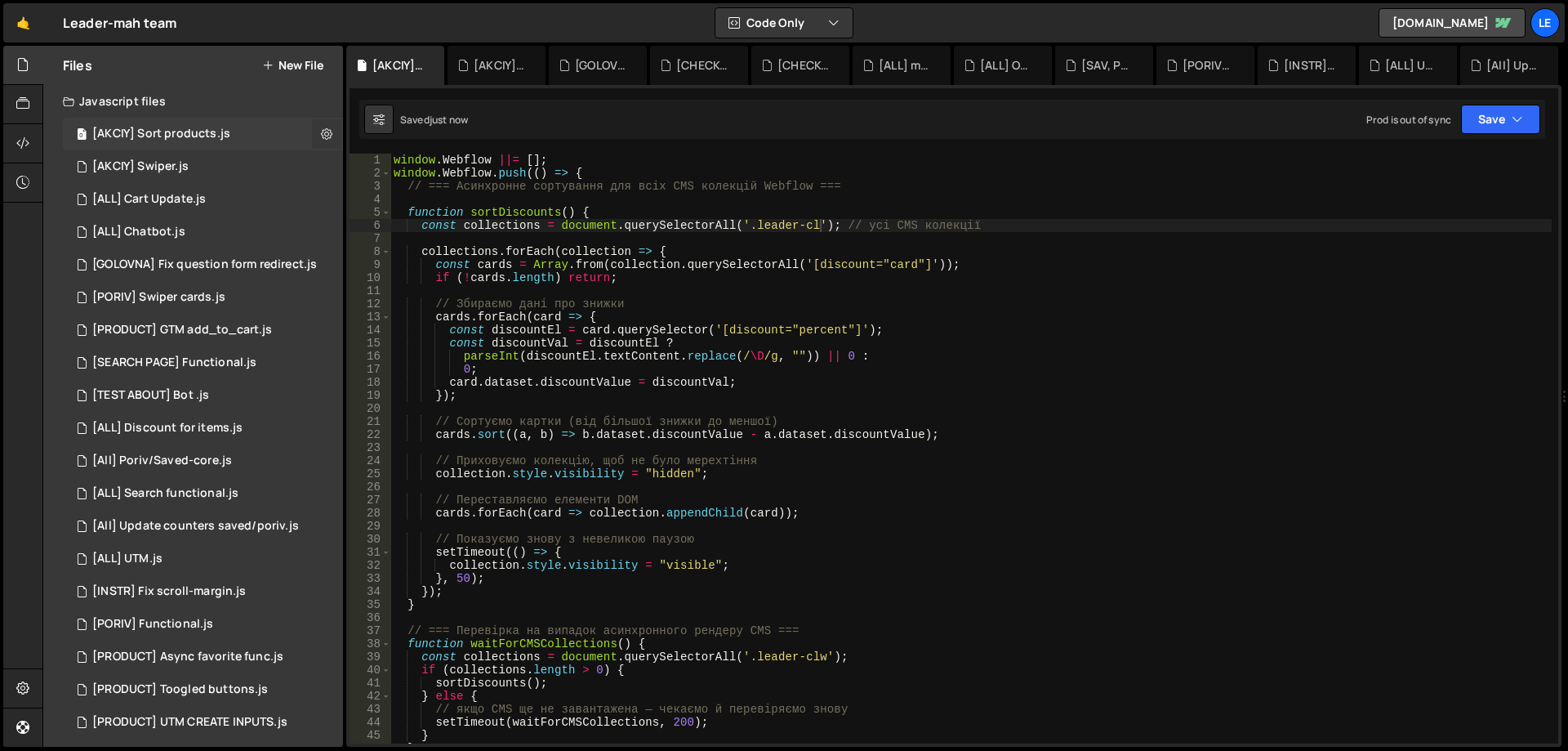
click at [324, 130] on icon at bounding box center [326, 134] width 11 height 16
type input "[AKCIY] Sort products"
radio input "true"
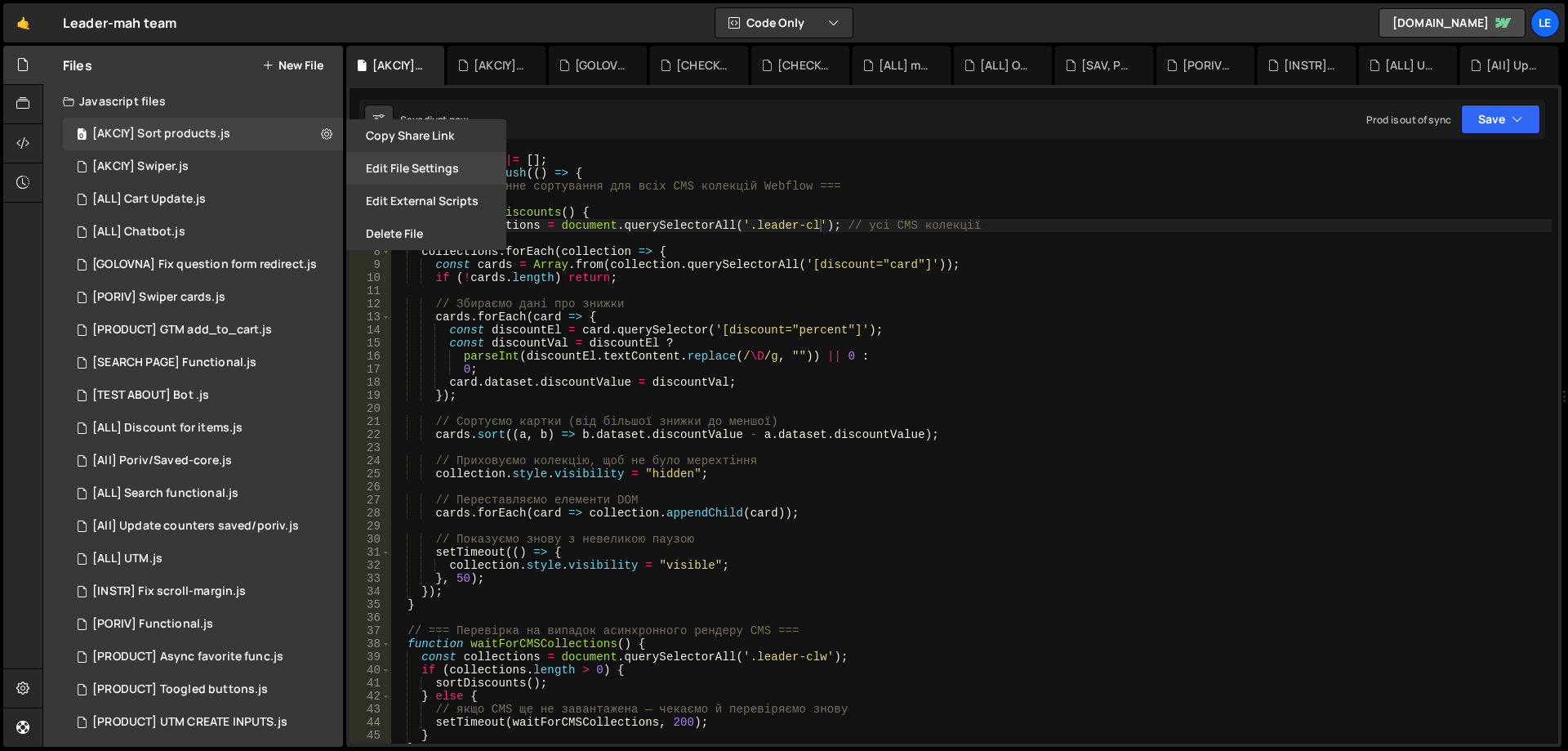
click at [430, 171] on button "Edit File Settings" at bounding box center [425, 168] width 160 height 33
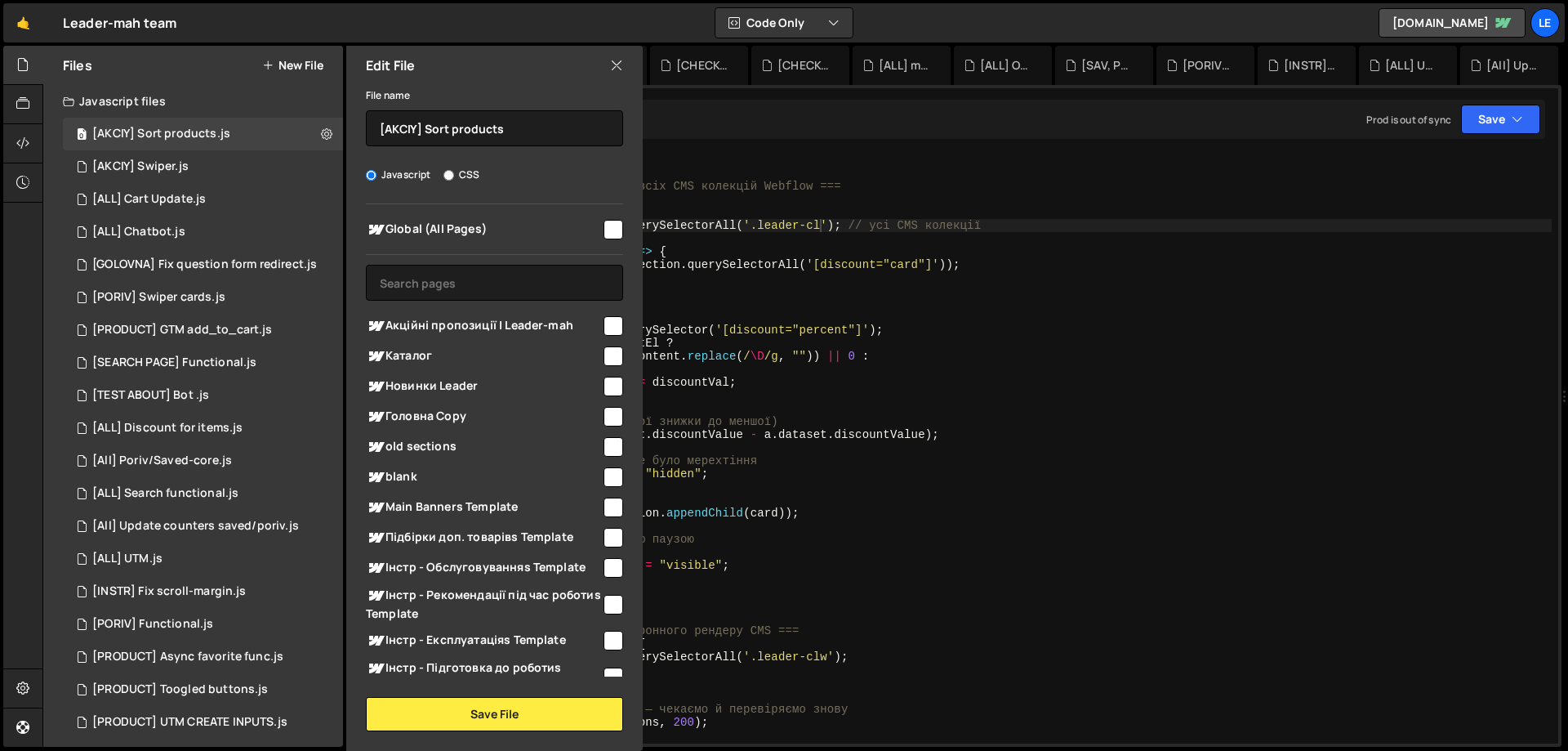
click at [611, 325] on input "checkbox" at bounding box center [613, 325] width 20 height 20
checkbox input "true"
click at [576, 704] on button "Save File" at bounding box center [494, 714] width 257 height 35
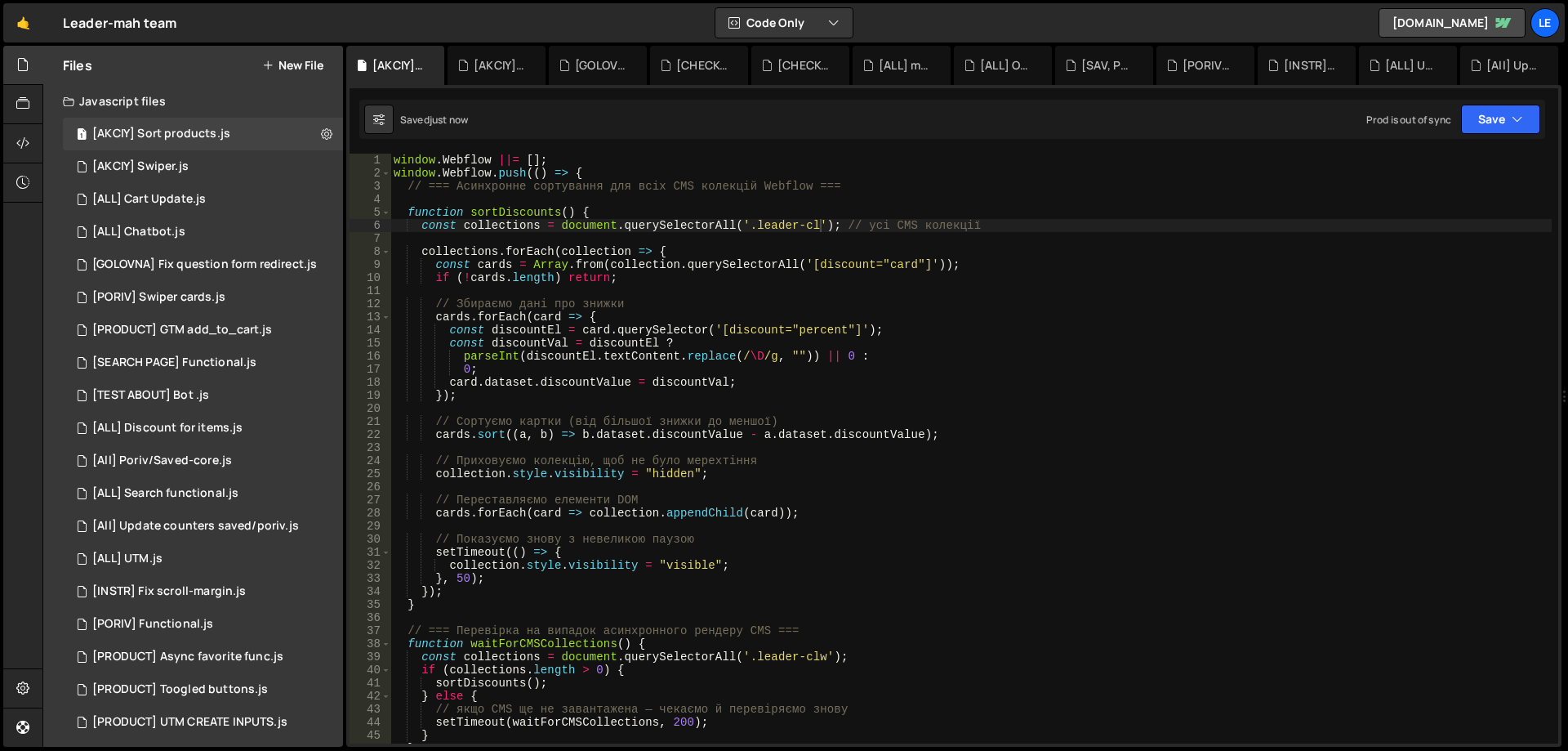
click at [1484, 136] on div "Saved just now Prod is out of sync Upgrade to Edit Save Save to Staging S Saved…" at bounding box center [952, 120] width 1187 height 39
click at [1478, 120] on button "Save" at bounding box center [1501, 119] width 79 height 29
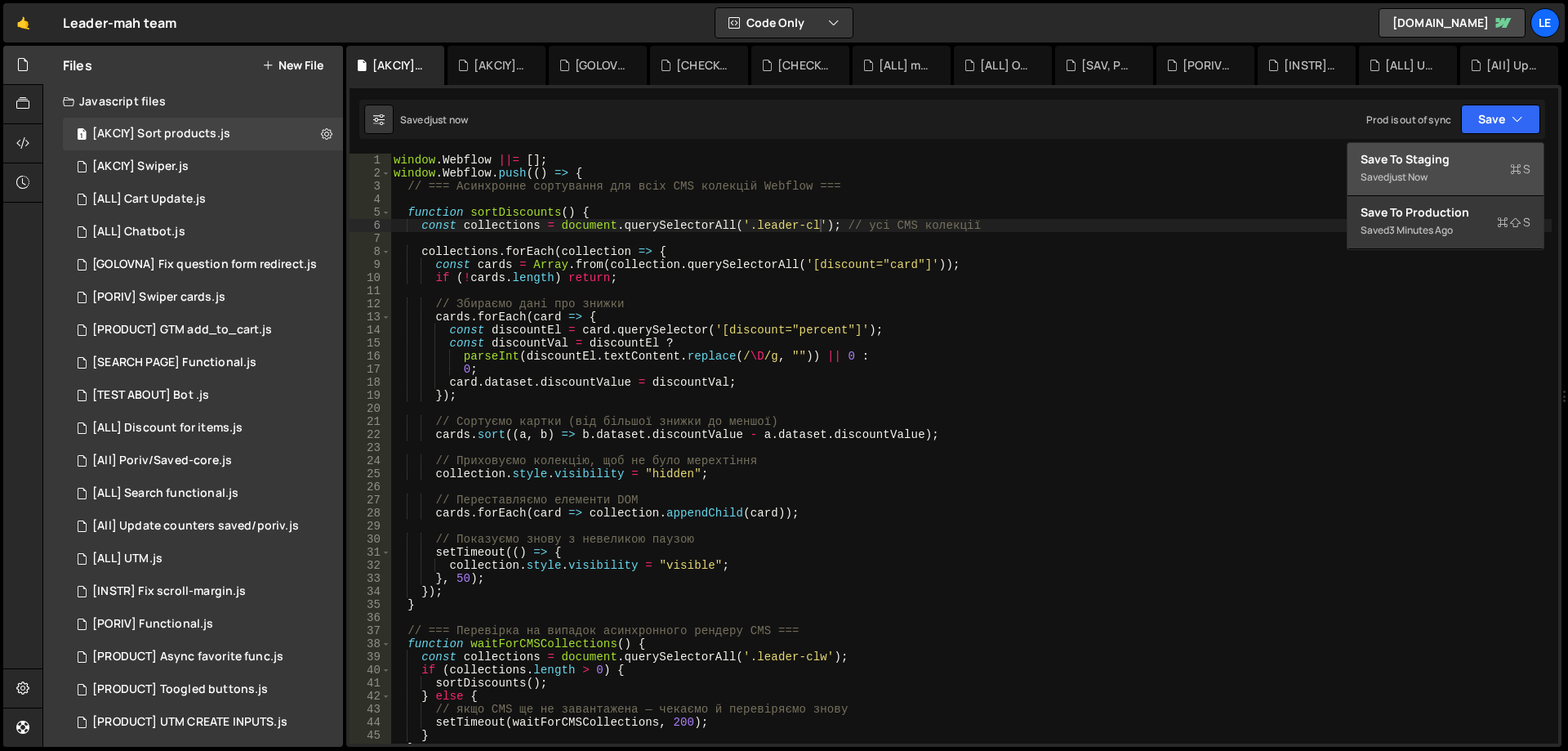
click at [1431, 158] on div "Save to Staging S" at bounding box center [1446, 159] width 170 height 16
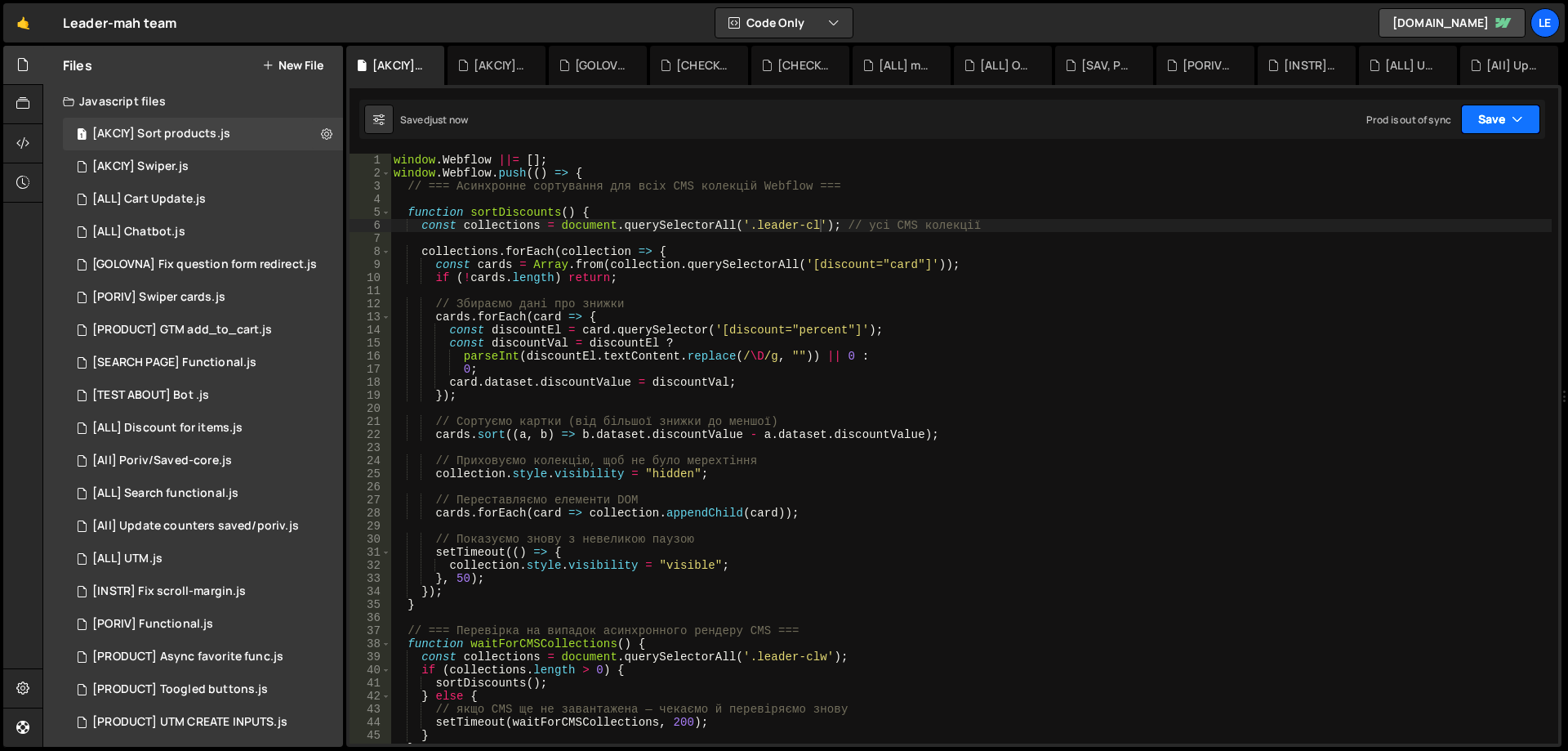
click at [1513, 108] on button "Save" at bounding box center [1501, 119] width 79 height 29
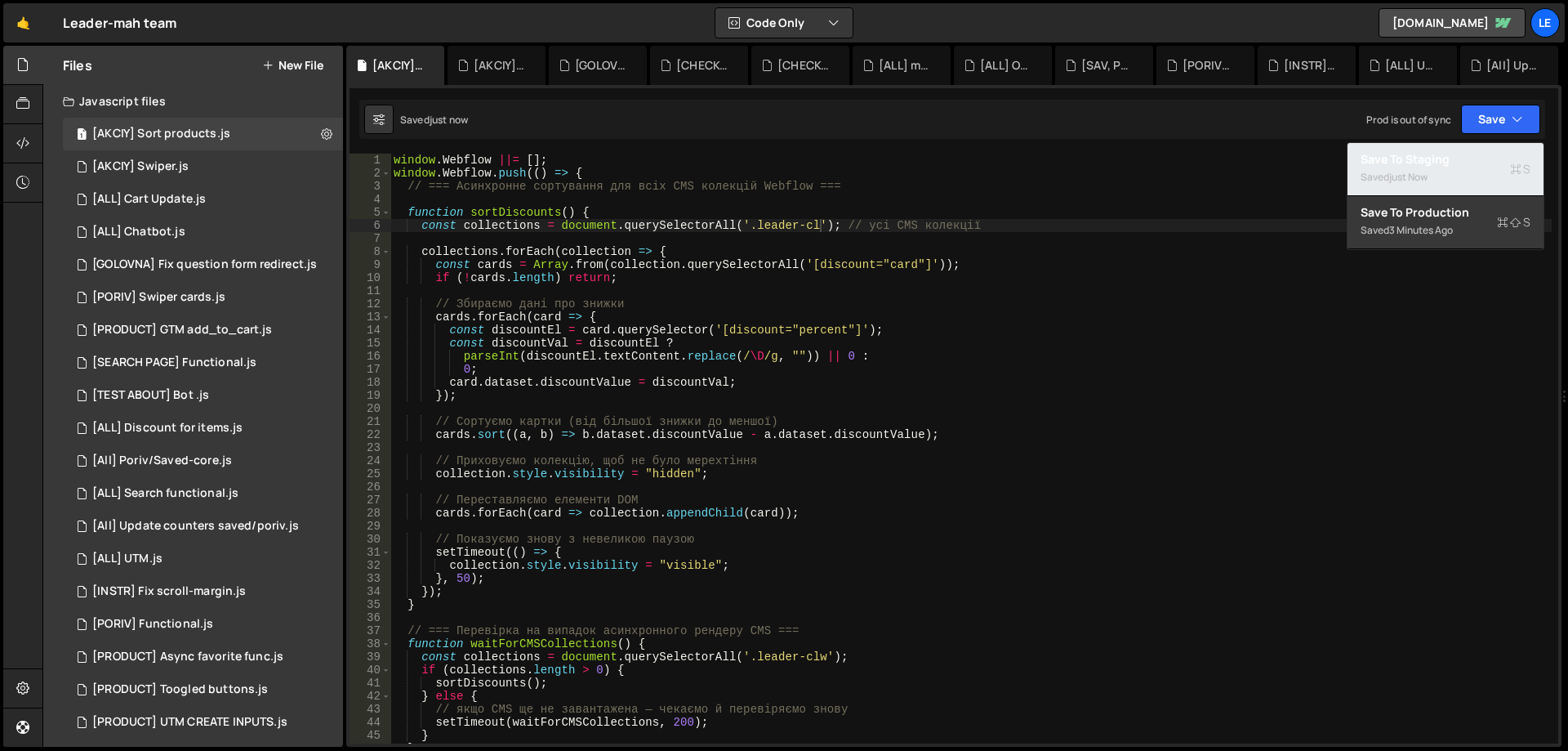
click at [1454, 162] on div "Save to Staging S" at bounding box center [1446, 159] width 170 height 16
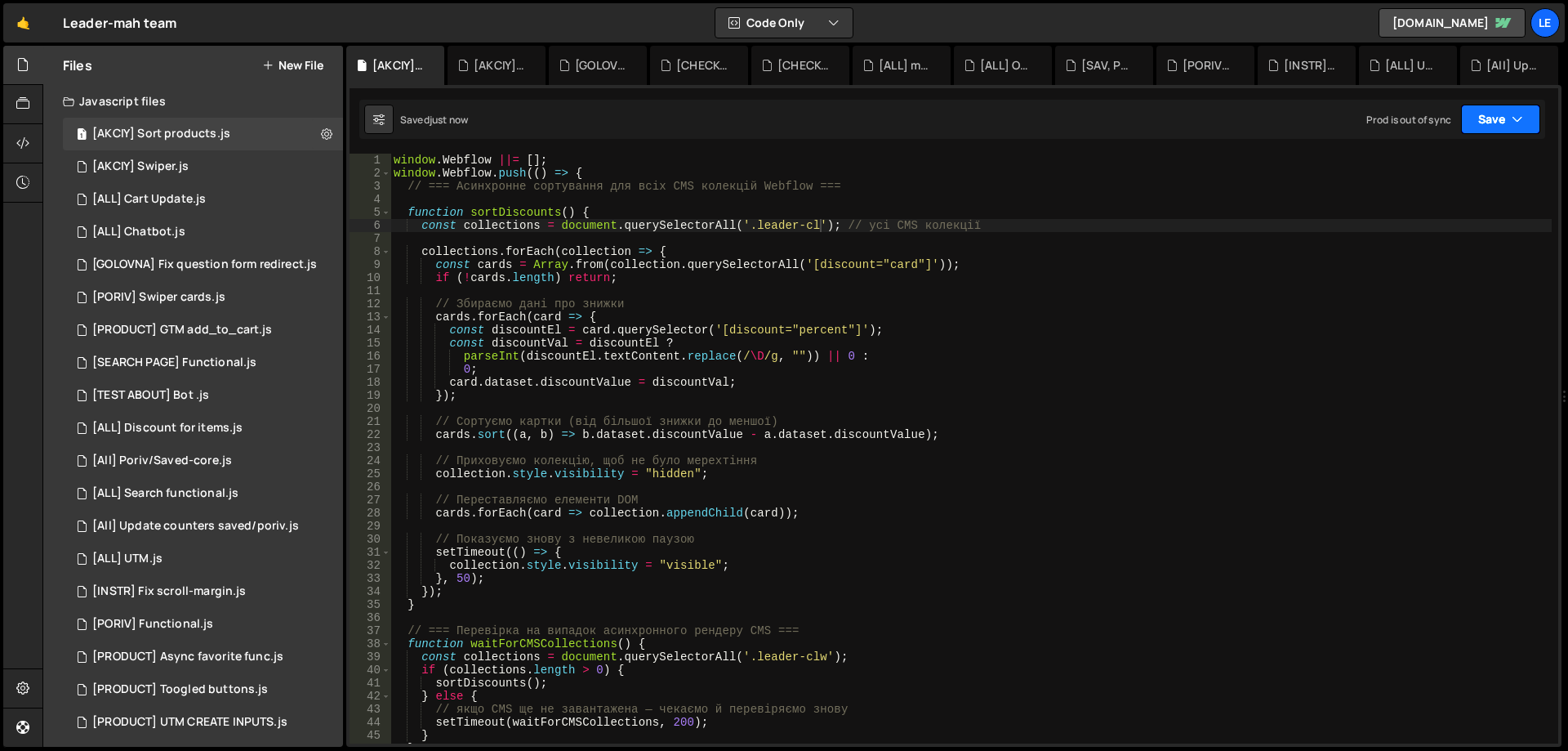
click at [1485, 113] on button "Save" at bounding box center [1501, 119] width 79 height 29
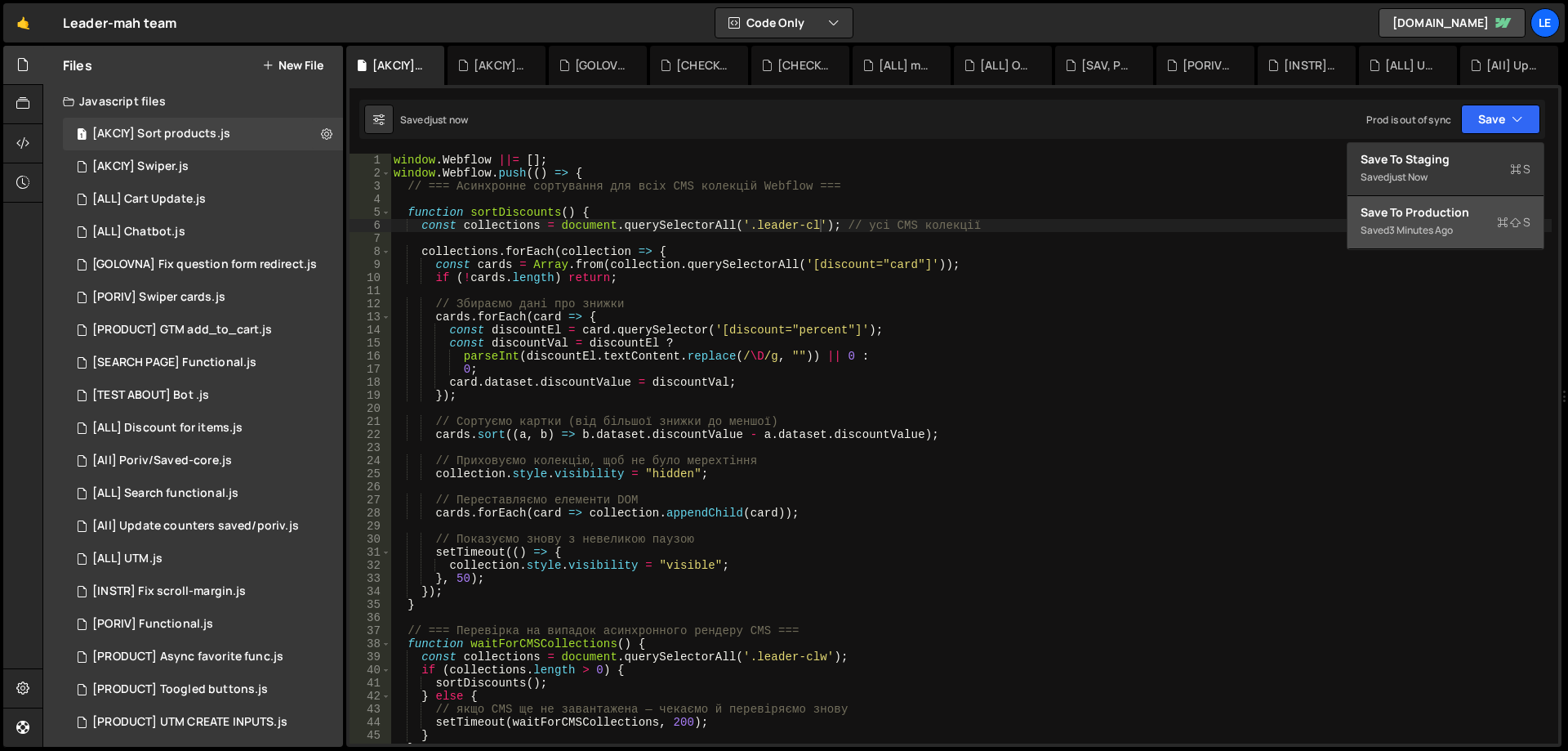
click at [1465, 207] on div "Save to Production S" at bounding box center [1446, 211] width 170 height 16
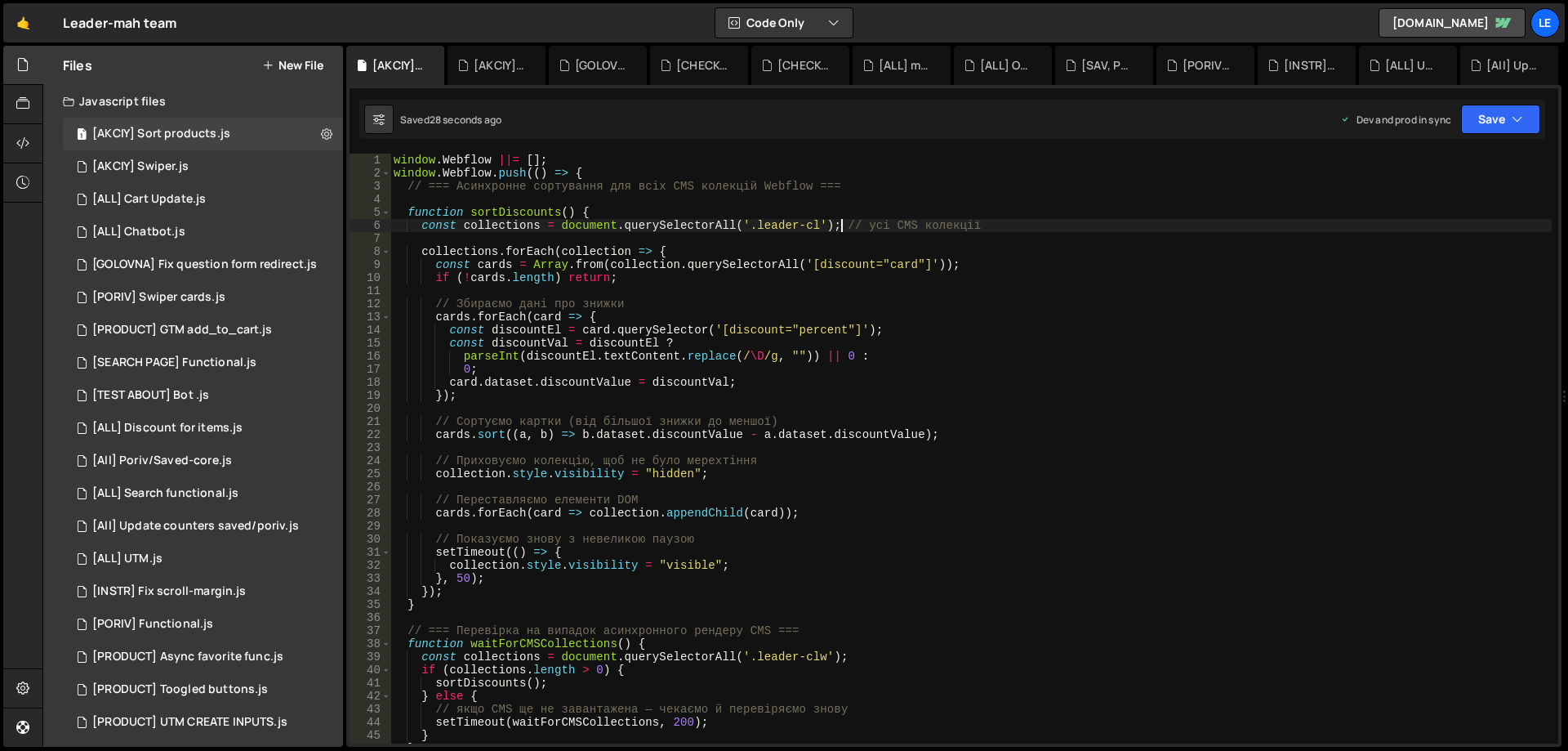
click at [840, 225] on div "window . Webflow ||= [ ] ; window . Webflow . push (( ) => { // === Асинхронне …" at bounding box center [971, 461] width 1161 height 616
click at [818, 226] on div "window . Webflow ||= [ ] ; window . Webflow . push (( ) => { // === Асинхронне …" at bounding box center [971, 461] width 1161 height 616
click at [1089, 229] on div "window . Webflow ||= [ ] ; window . Webflow . push (( ) => { // === Асинхронне …" at bounding box center [971, 461] width 1161 height 616
click at [1479, 126] on button "Save" at bounding box center [1501, 119] width 79 height 29
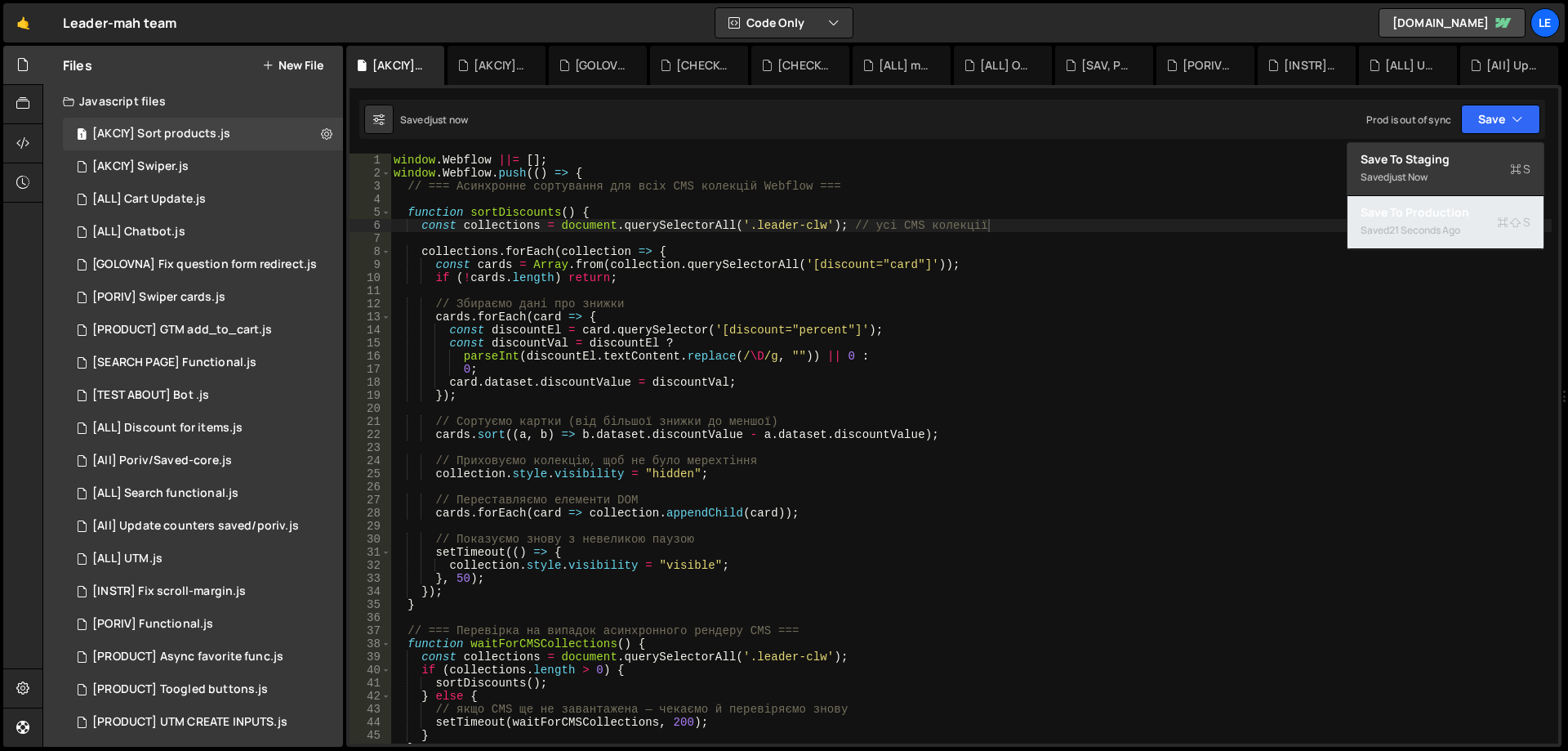
click at [1442, 209] on div "Save to Production S" at bounding box center [1446, 211] width 170 height 16
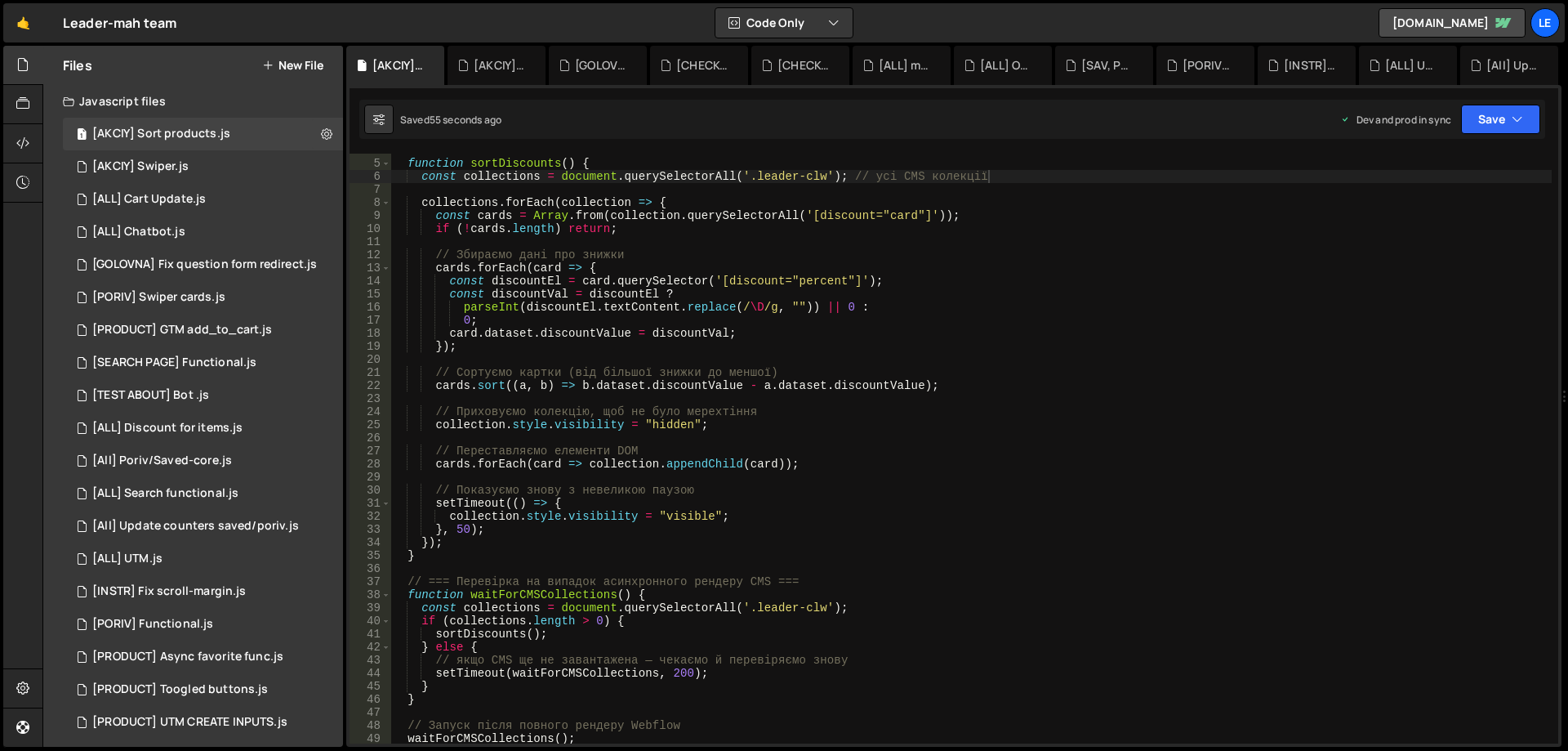
scroll to position [98, 0]
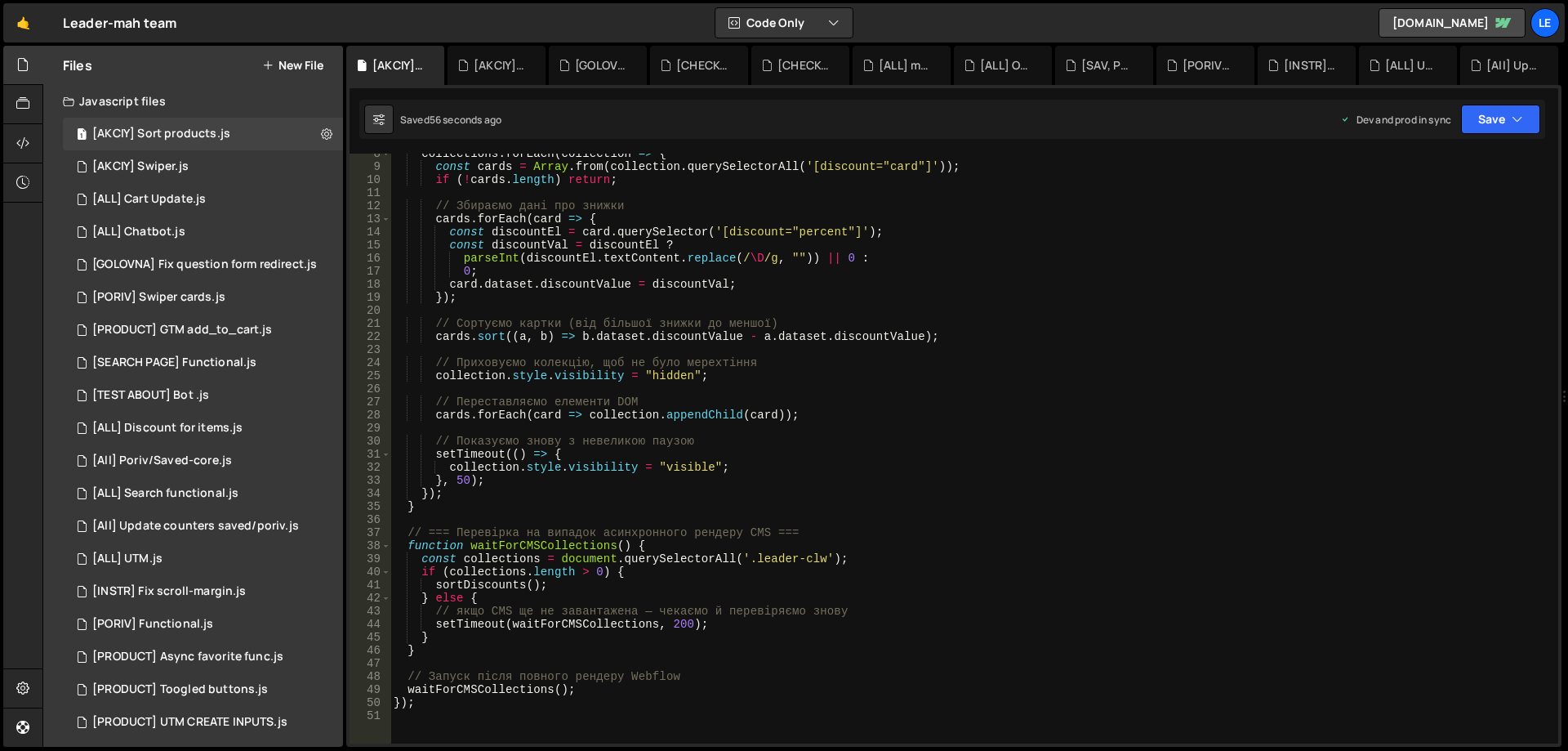
click at [827, 559] on div "collections . forEach ( collection => { const cards = Array . from ( collection…" at bounding box center [971, 455] width 1161 height 616
click at [629, 411] on div "collections . forEach ( collection => { const cards = Array . from ( collection…" at bounding box center [971, 455] width 1161 height 616
click at [634, 410] on div "collections . forEach ( collection => { const cards = Array . from ( collection…" at bounding box center [971, 455] width 1161 height 616
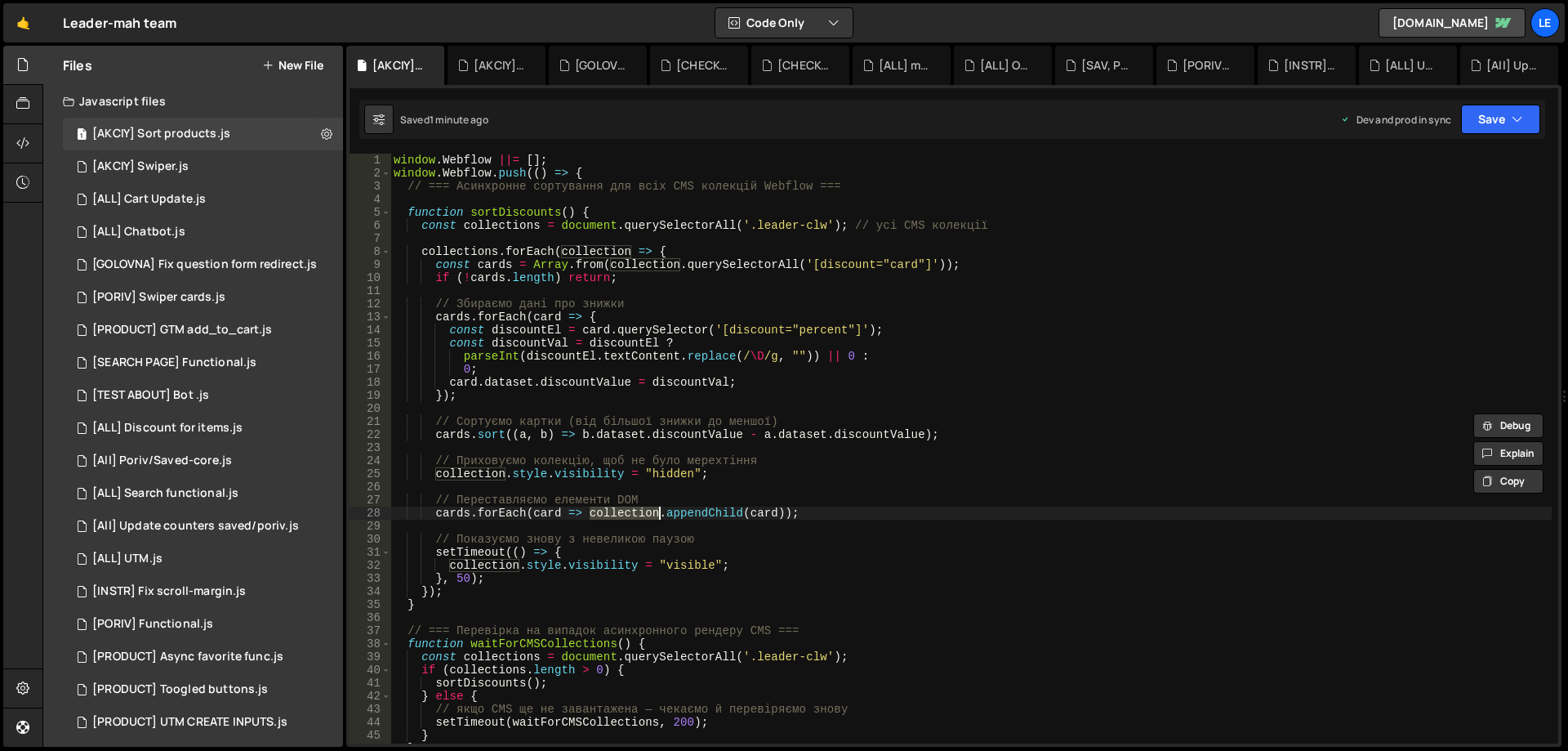
scroll to position [0, 0]
click at [956, 303] on div "window . Webflow ||= [ ] ; window . Webflow . push (( ) => { // === Асинхронне …" at bounding box center [971, 461] width 1161 height 616
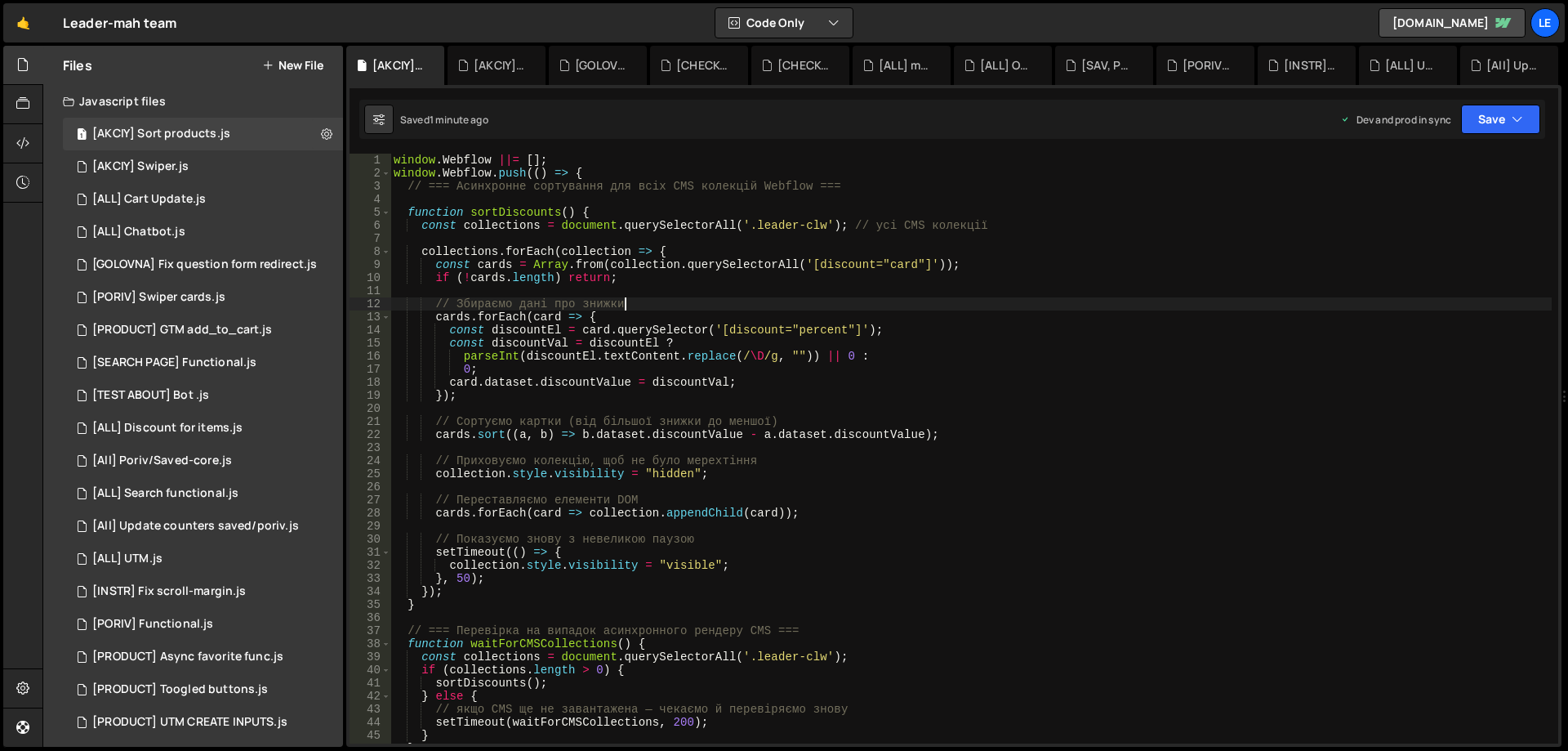
scroll to position [0, 1]
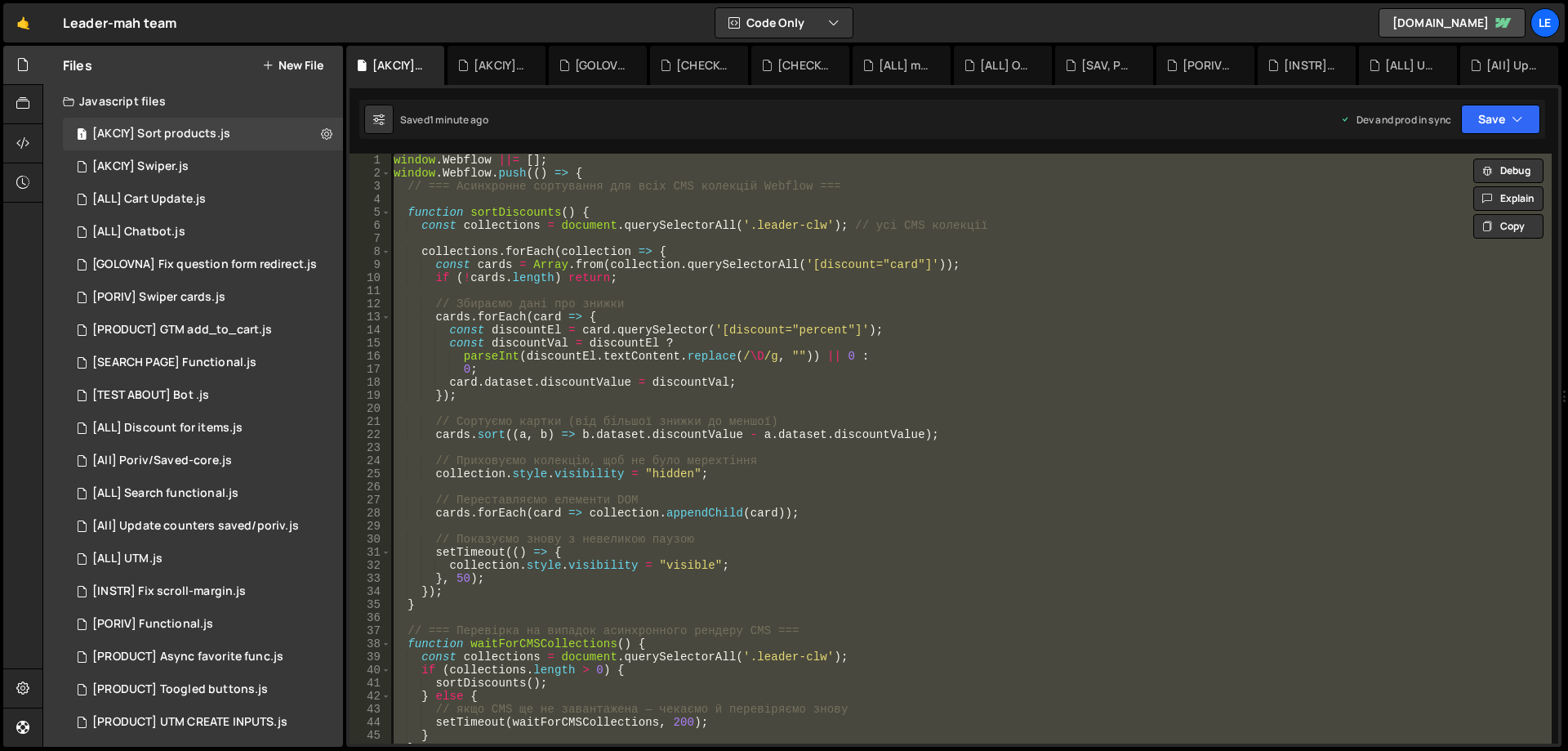
paste textarea
type textarea "});"
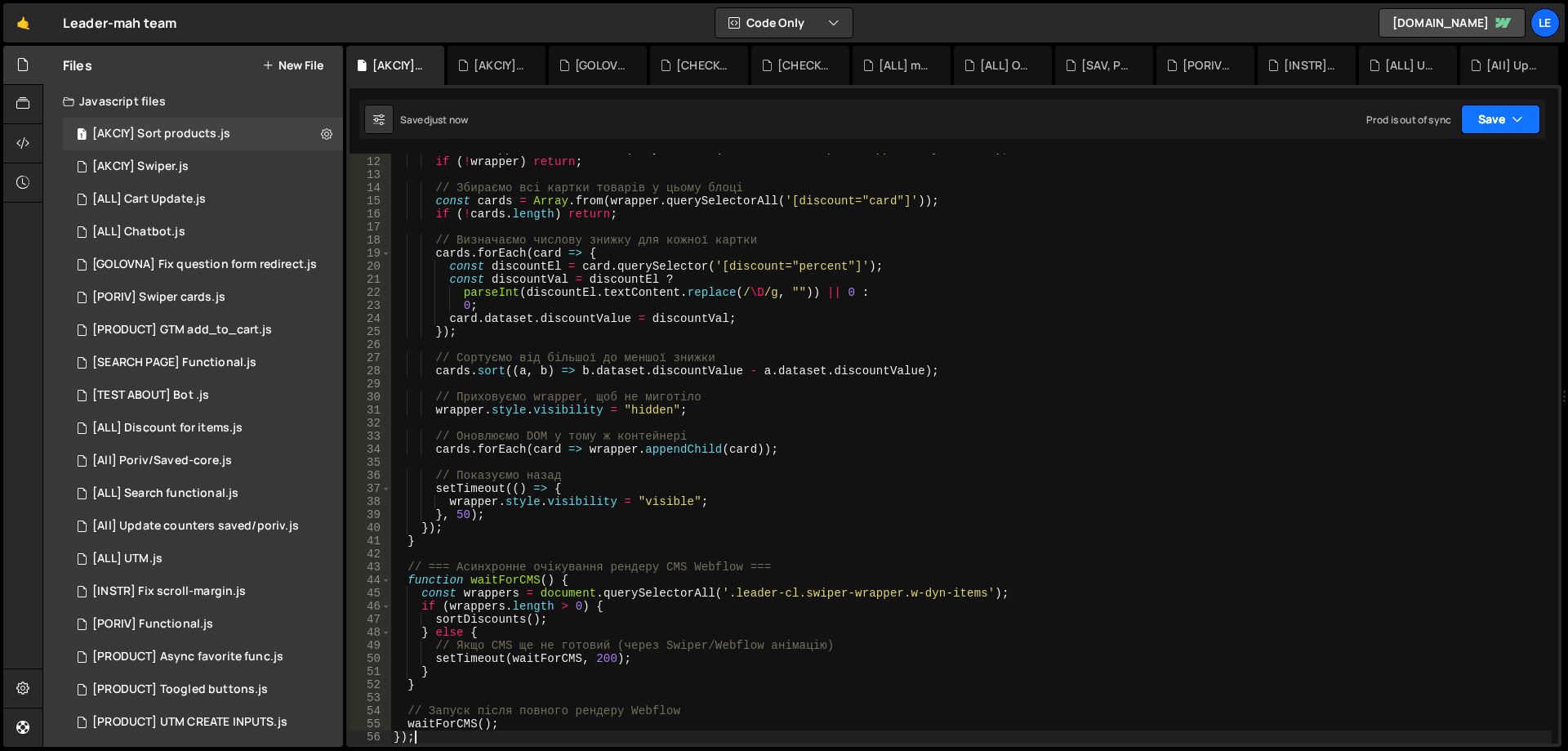
click at [1478, 109] on button "Save" at bounding box center [1501, 119] width 79 height 29
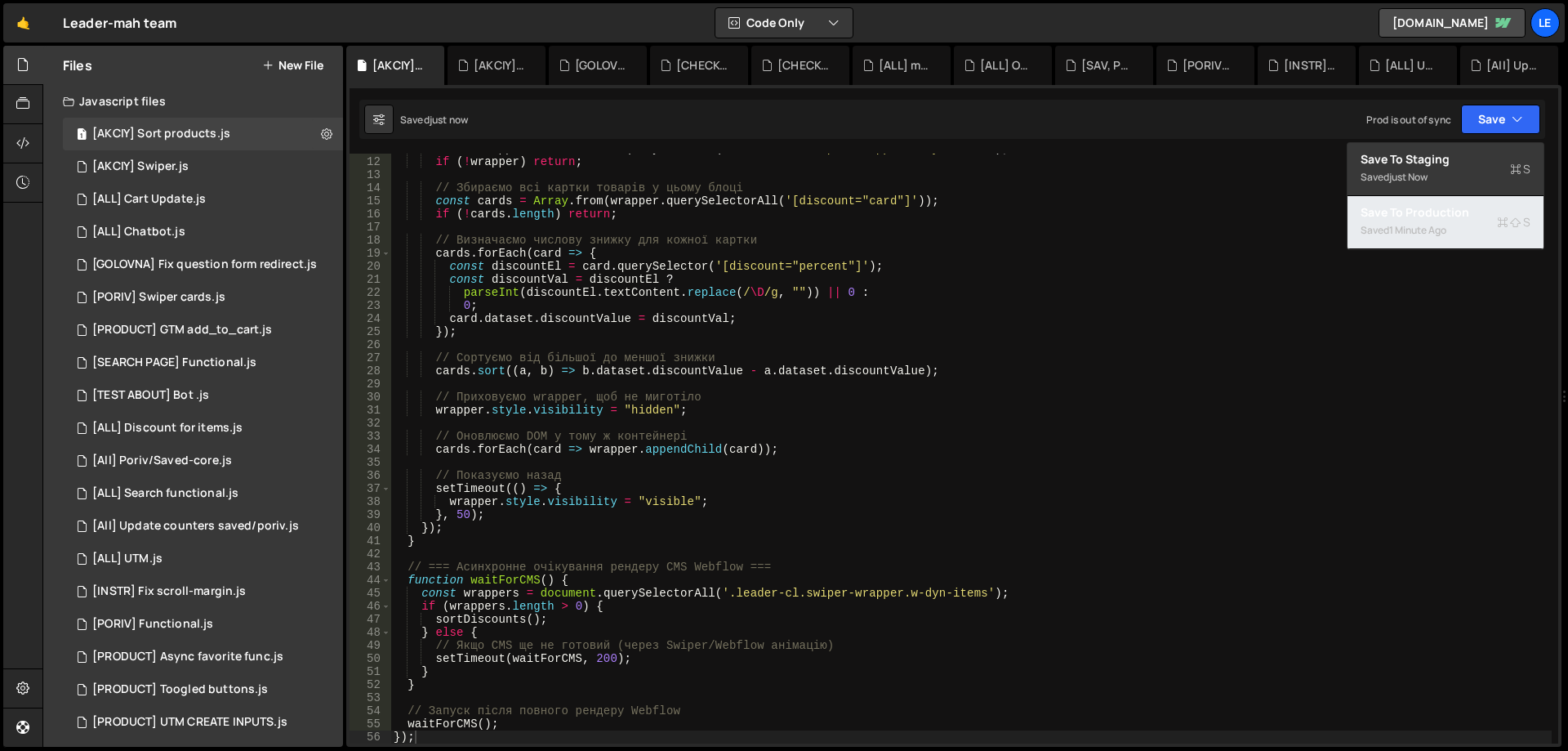
click at [1423, 213] on div "Save to Production S" at bounding box center [1446, 211] width 170 height 16
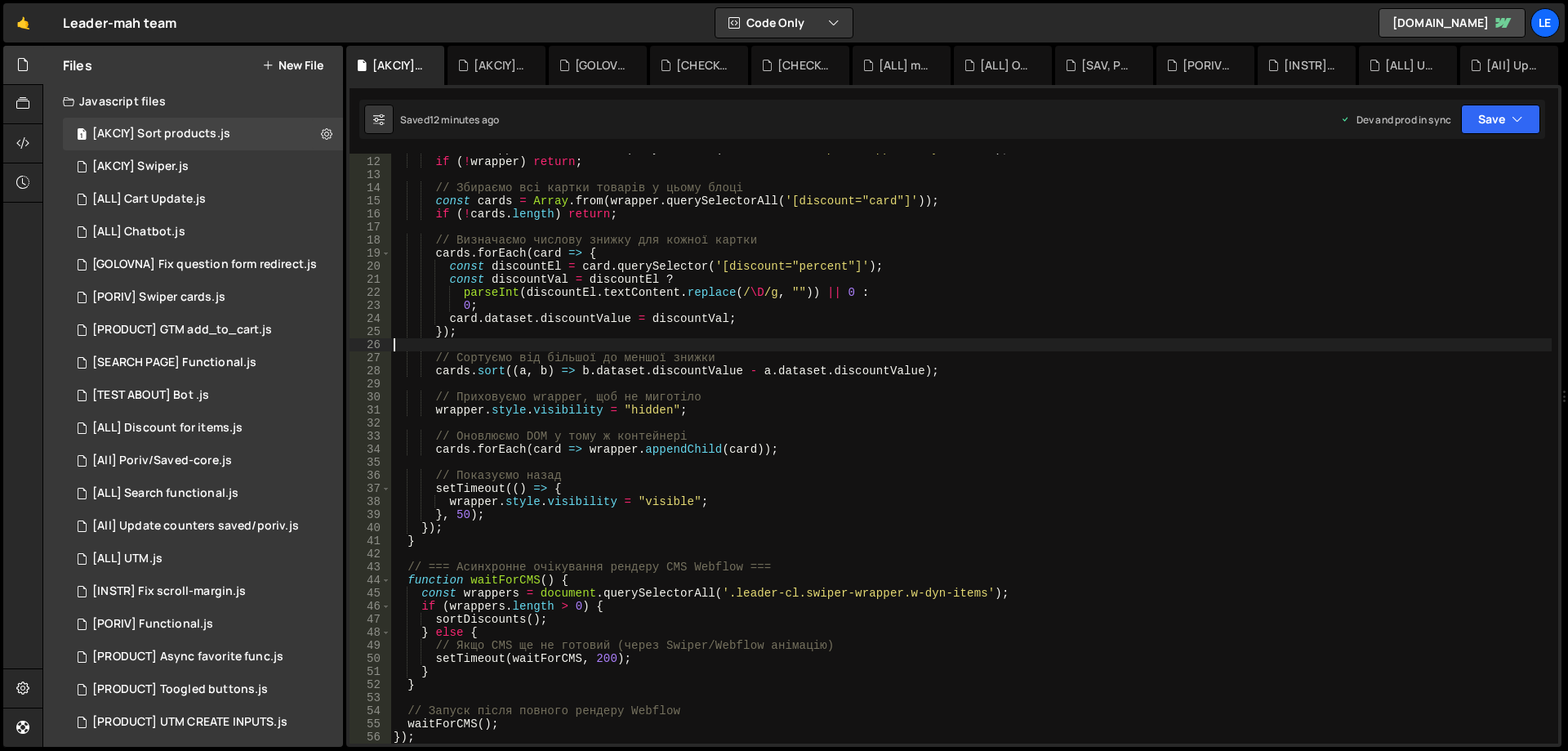
click at [771, 351] on div "const wrapper = collection . querySelector ( '.leader-cl.swiper-wrapper.w-dyn-i…" at bounding box center [971, 450] width 1161 height 616
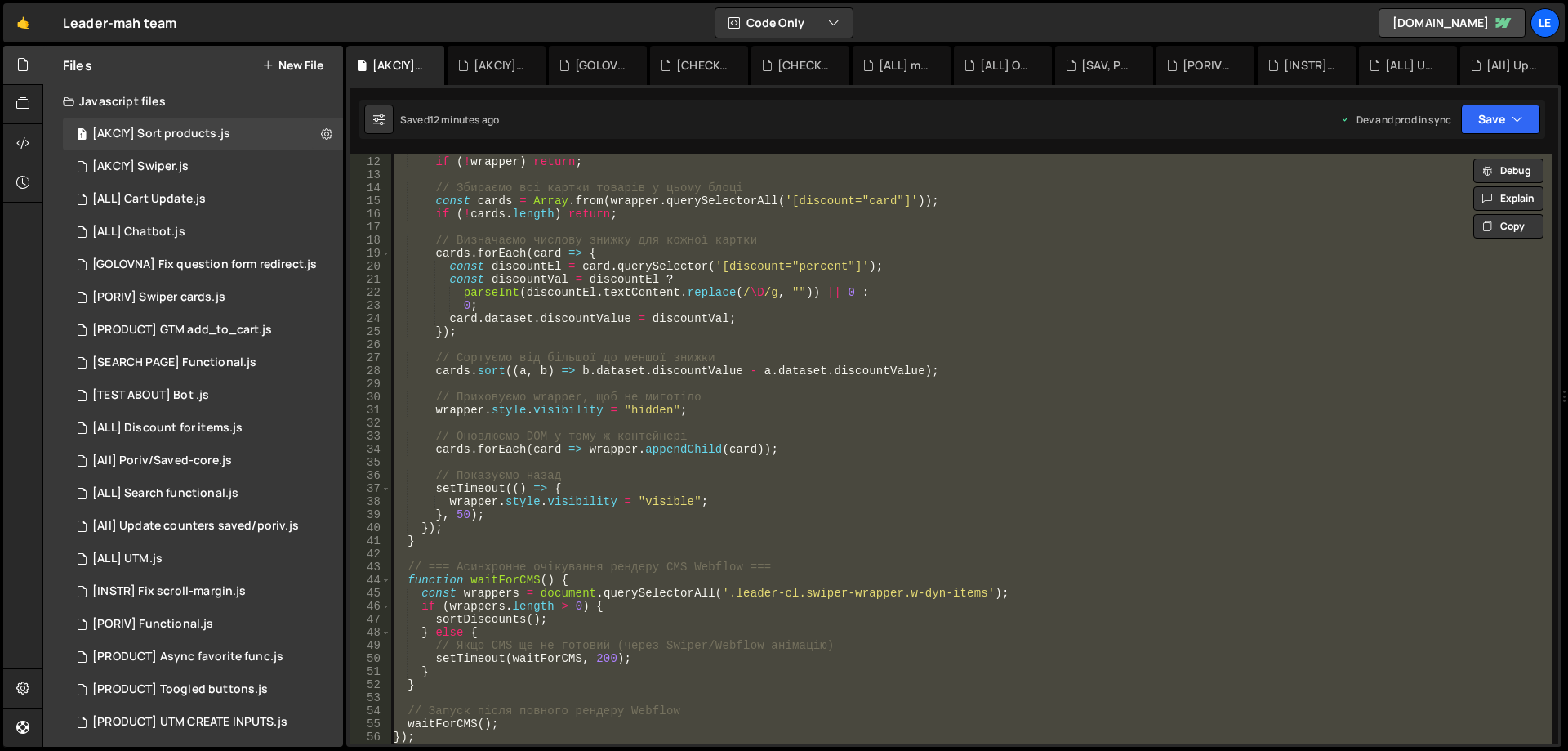
paste textarea
type textarea "});"
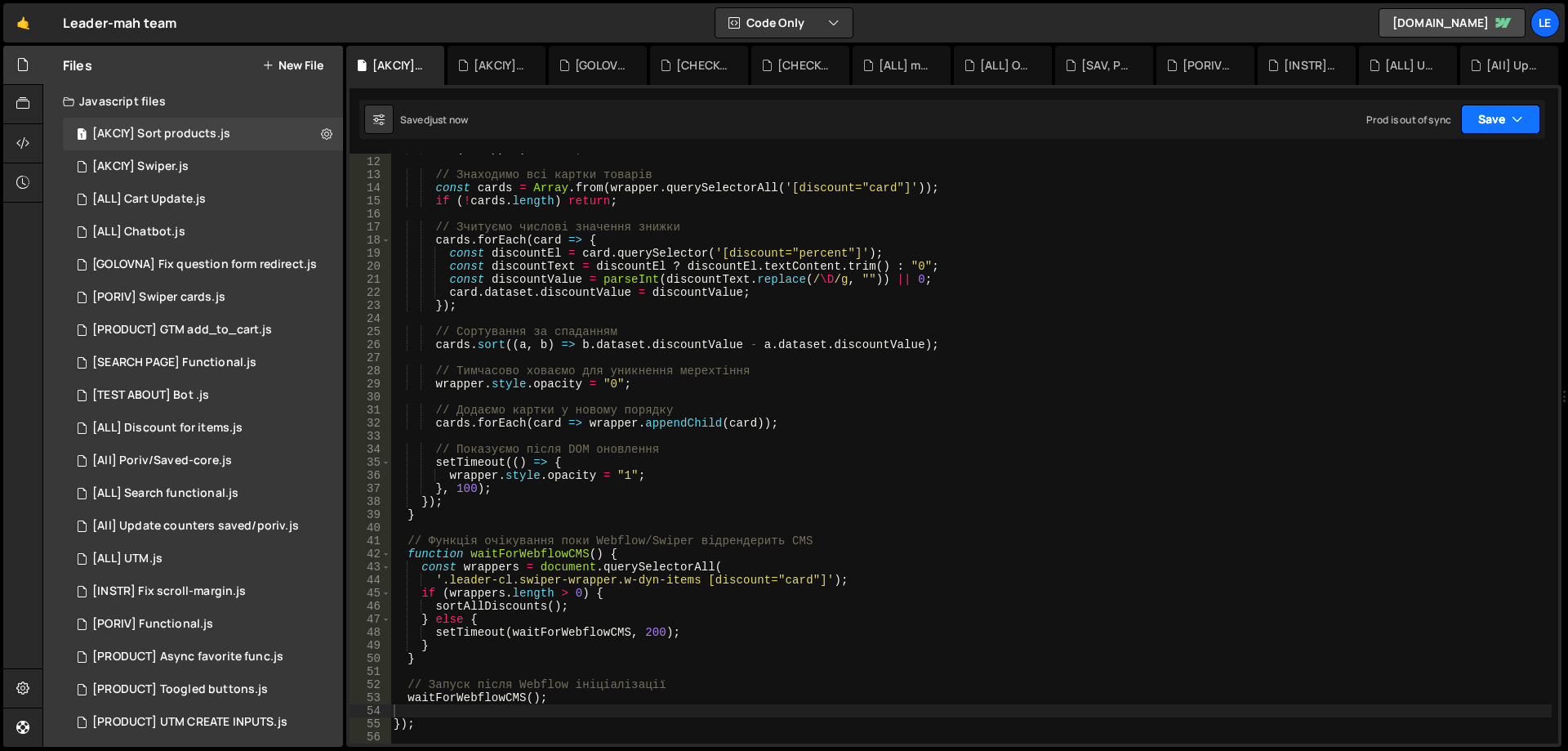
click at [1489, 110] on button "Save" at bounding box center [1501, 119] width 79 height 29
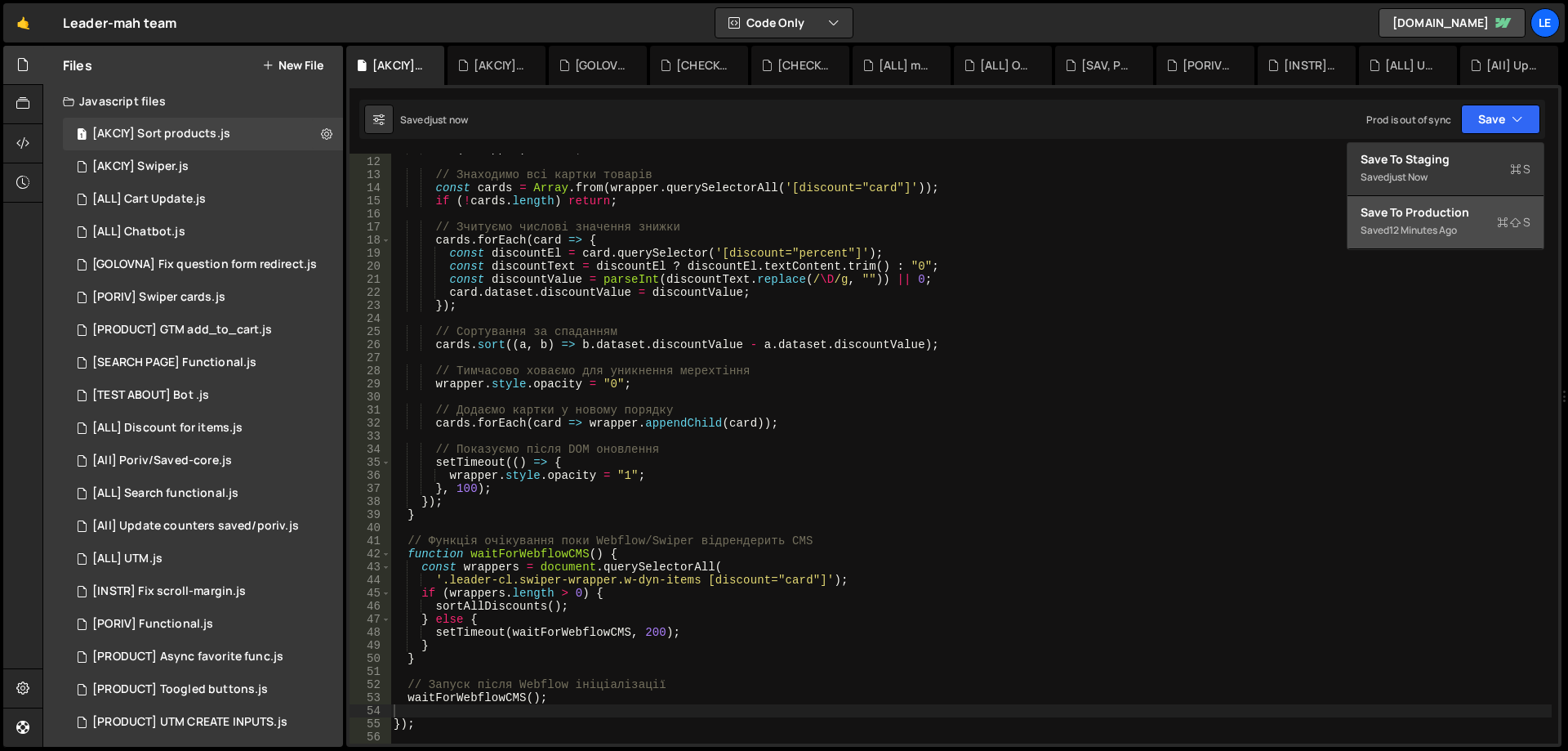
click at [1419, 217] on div "Save to Production S" at bounding box center [1446, 211] width 170 height 16
